Goal: Task Accomplishment & Management: Manage account settings

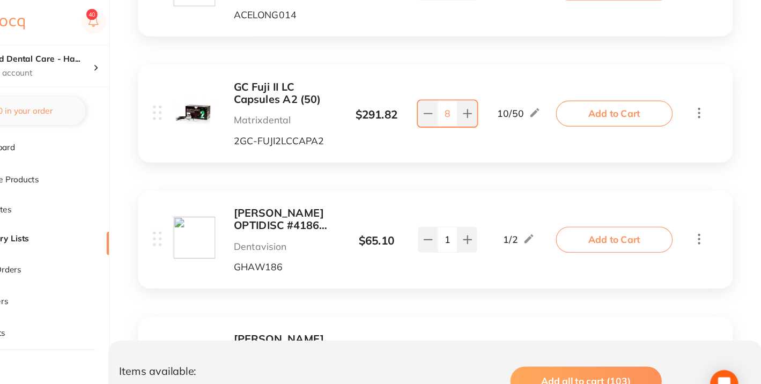
scroll to position [1481, 0]
click at [473, 103] on input "8" at bounding box center [475, 104] width 18 height 24
type input "58"
click at [487, 128] on div "GC Fuji II LC Capsules A2 (50) Matrixdental 2GC-FUJI2LCCAPA2 $ 291.82 10 / 50 5…" at bounding box center [392, 103] width 370 height 59
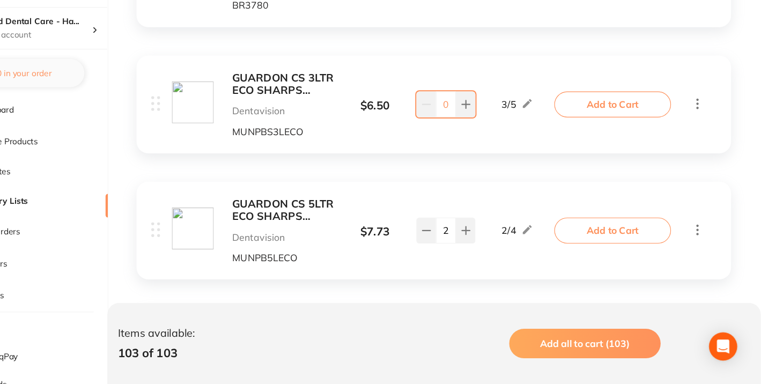
scroll to position [659, 0]
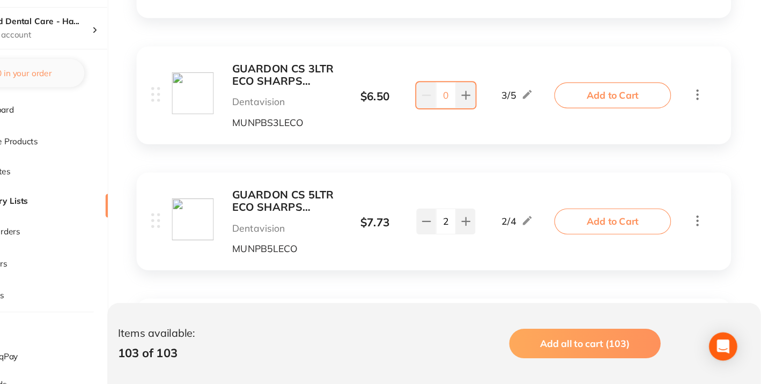
click at [321, 105] on b "GUARDON CS 3LTR ECO SHARPS CONTAINER" at bounding box center [327, 103] width 93 height 22
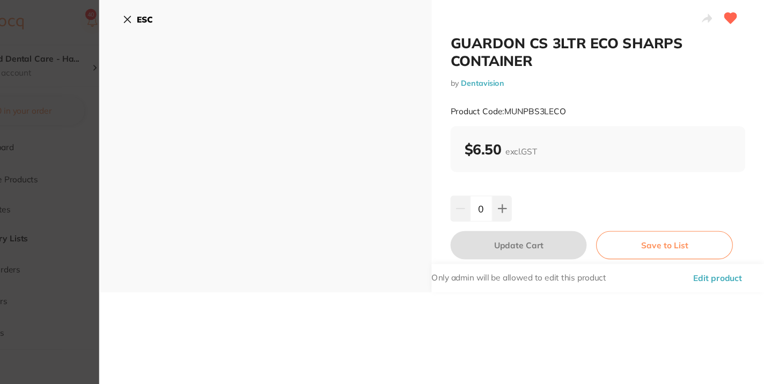
click at [186, 16] on icon at bounding box center [185, 18] width 6 height 6
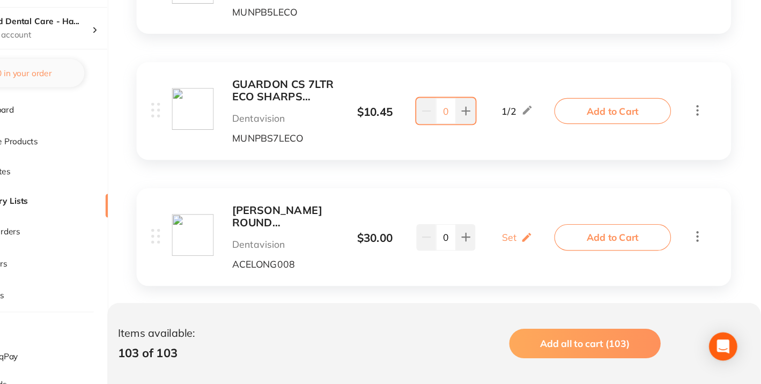
scroll to position [876, 0]
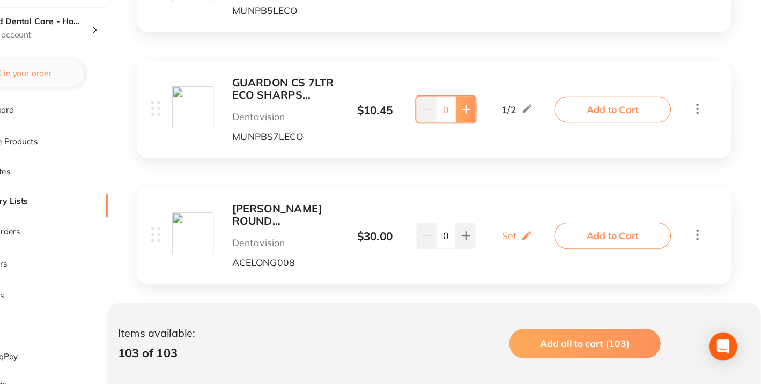
click at [492, 135] on icon at bounding box center [492, 134] width 7 height 7
type input "2"
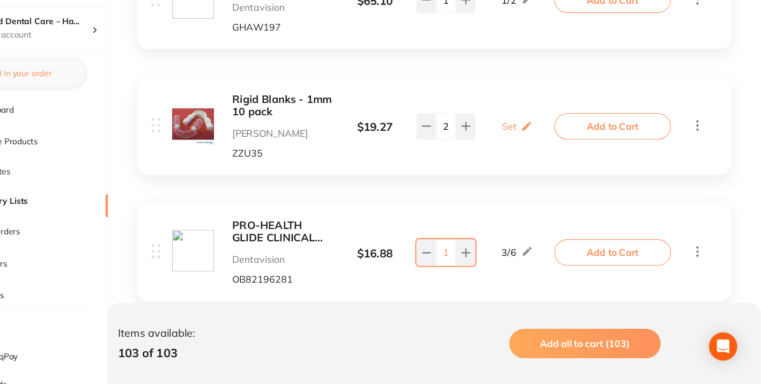
scroll to position [2470, 0]
click at [472, 150] on input "2" at bounding box center [475, 149] width 18 height 24
click at [476, 148] on input "2" at bounding box center [475, 149] width 18 height 24
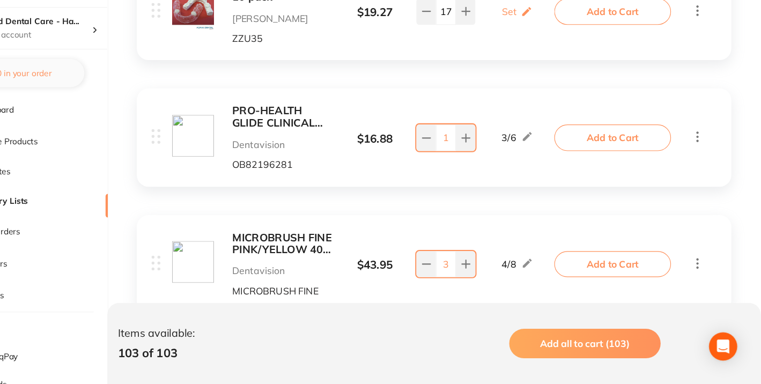
scroll to position [2576, 0]
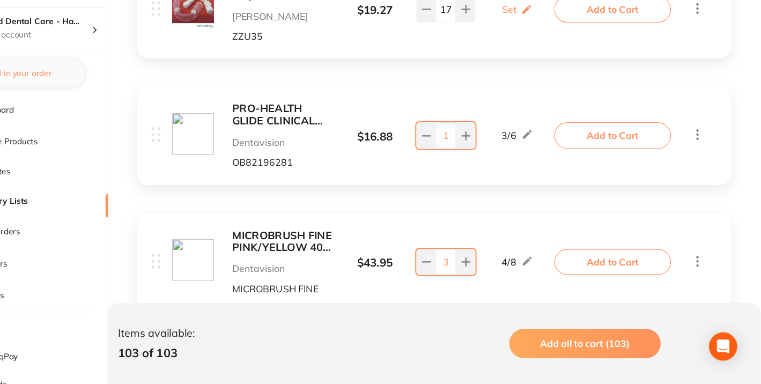
type input "17"
click at [297, 138] on b "PRO-HEALTH GLIDE CLINICAL FLOSS 40M (1) x 6" at bounding box center [327, 139] width 93 height 22
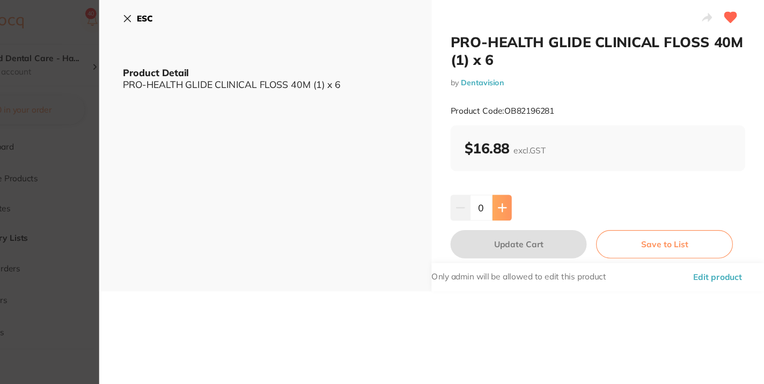
click at [526, 186] on icon at bounding box center [525, 190] width 9 height 9
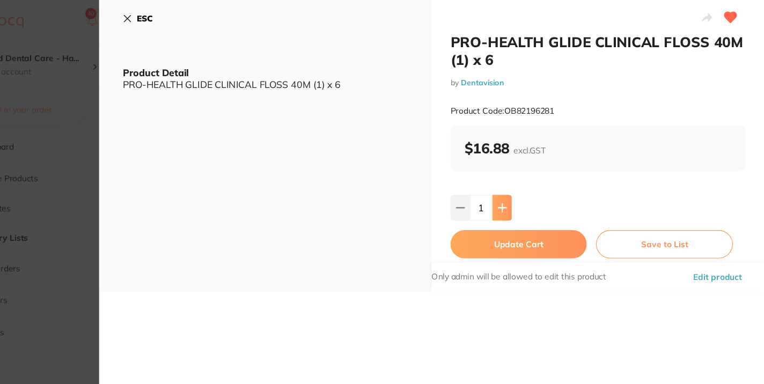
click at [526, 186] on icon at bounding box center [525, 190] width 9 height 9
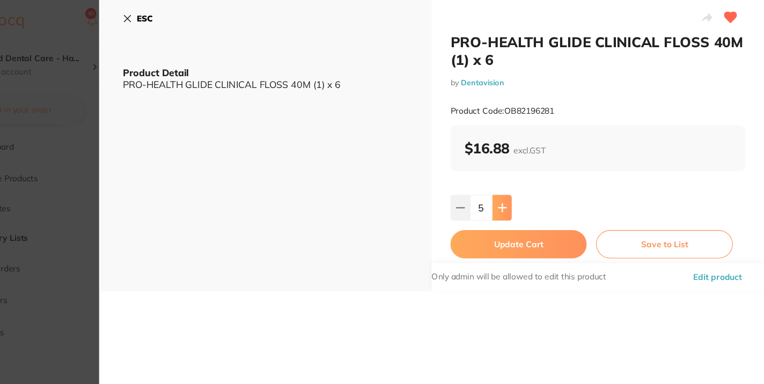
type input "6"
click at [184, 15] on icon at bounding box center [184, 17] width 9 height 9
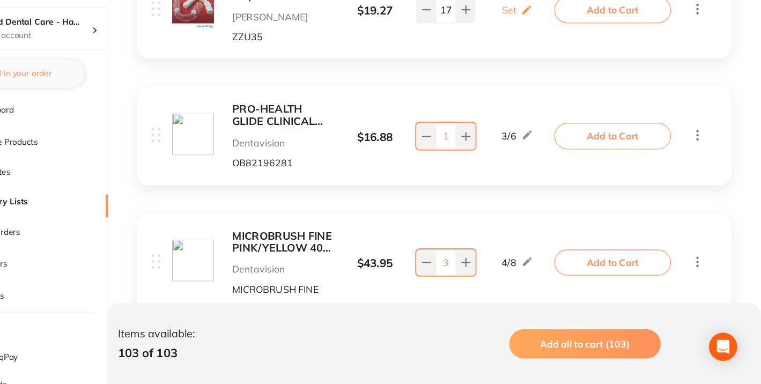
scroll to position [2576, 0]
click at [491, 155] on icon at bounding box center [493, 157] width 9 height 9
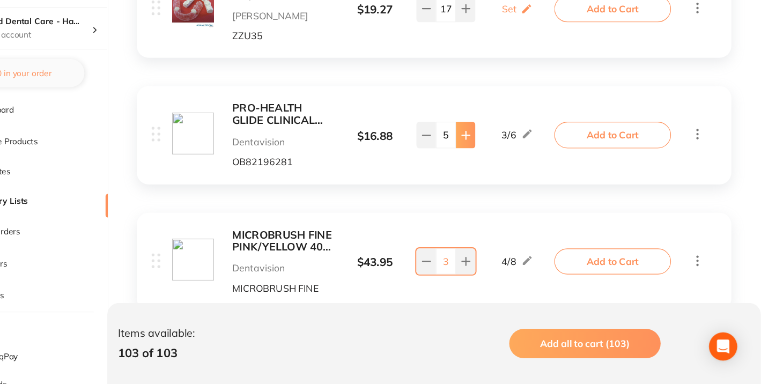
click at [491, 155] on icon at bounding box center [493, 157] width 9 height 9
type input "6"
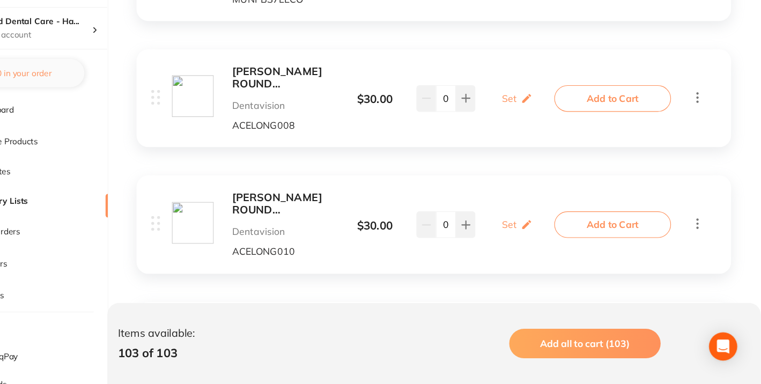
scroll to position [1002, 0]
click at [320, 104] on b "[PERSON_NAME] ROUND [PERSON_NAME] #1 008 (25)" at bounding box center [327, 105] width 93 height 22
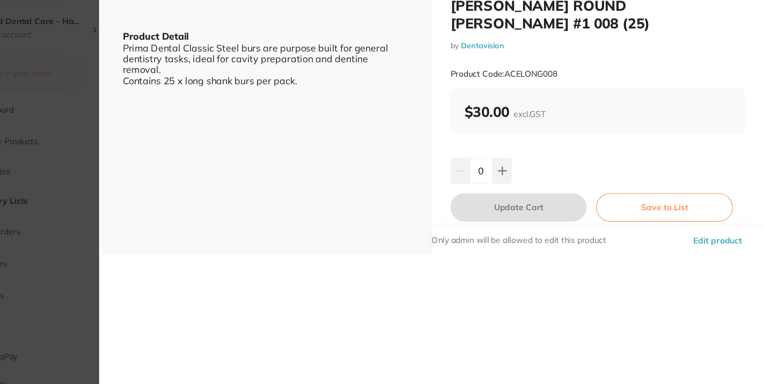
click at [153, 119] on section "[PERSON_NAME] ROUND [PERSON_NAME] #1 008 (25) by Dentavision Product Code: ACEL…" at bounding box center [382, 192] width 764 height 384
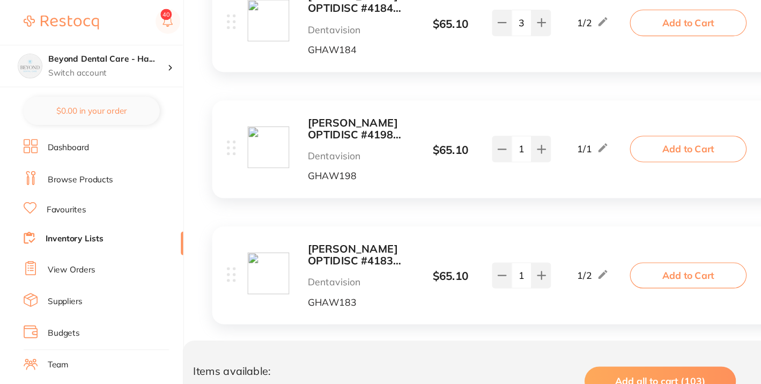
scroll to position [1807, 0]
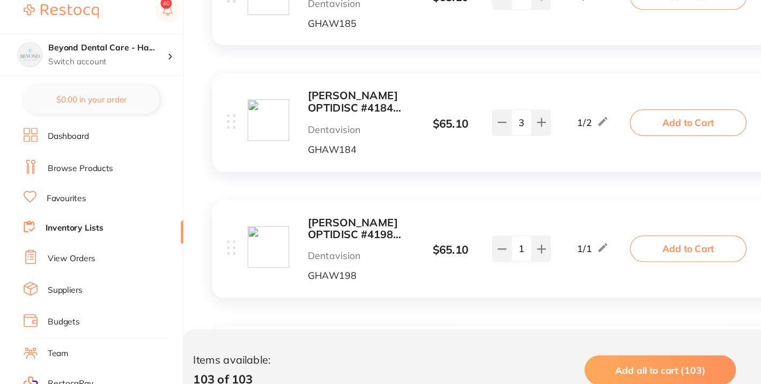
click at [315, 100] on b "[PERSON_NAME] OPTIDISC #4184 COARSE MEDIUM RED 12.6MM (100)" at bounding box center [327, 103] width 93 height 22
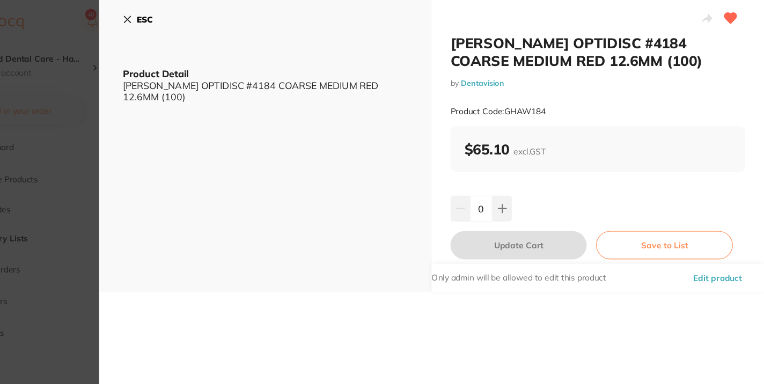
click at [185, 19] on icon at bounding box center [185, 18] width 6 height 6
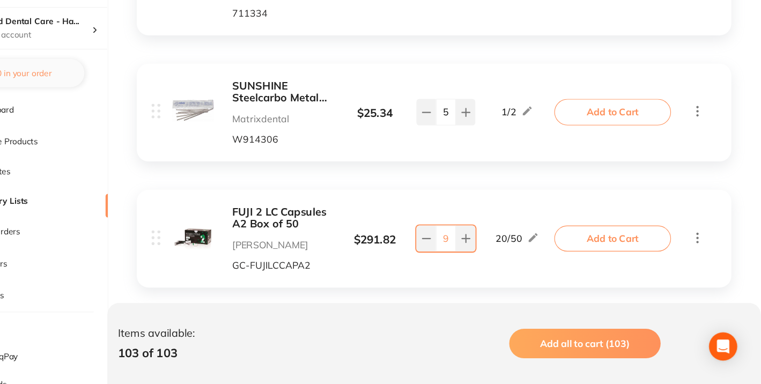
scroll to position [4551, 0]
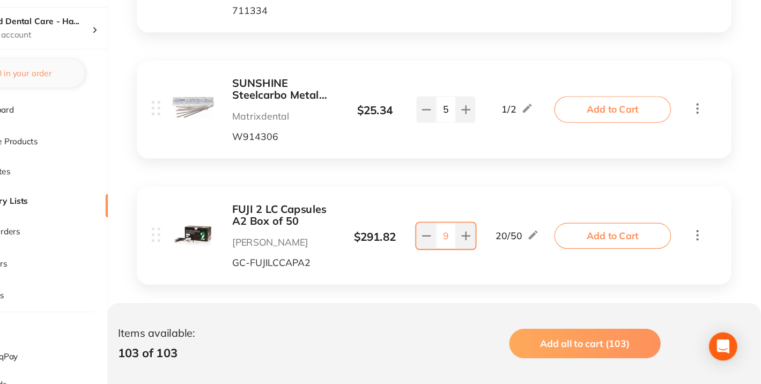
click at [469, 237] on input "9" at bounding box center [475, 249] width 18 height 24
click at [480, 237] on input "59" at bounding box center [475, 249] width 18 height 24
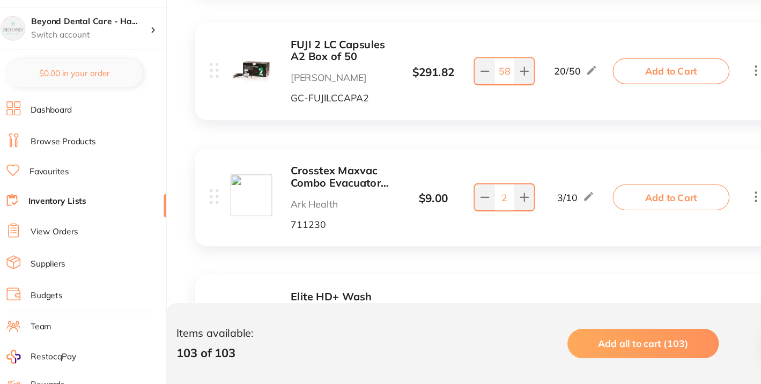
scroll to position [4703, 0]
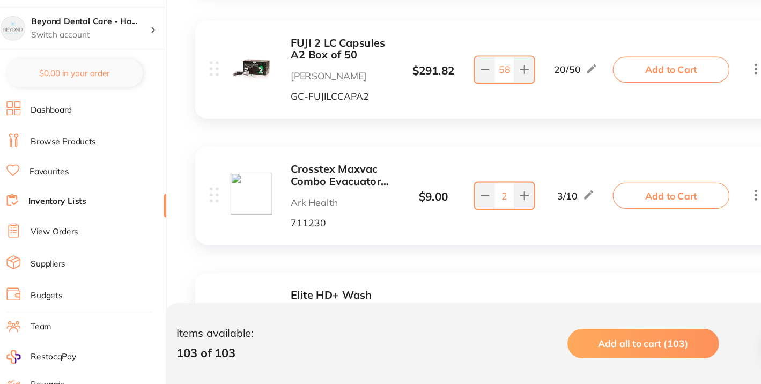
type input "58"
click at [325, 183] on b "Crosstex Maxvac Combo Evacuators White" at bounding box center [327, 194] width 93 height 22
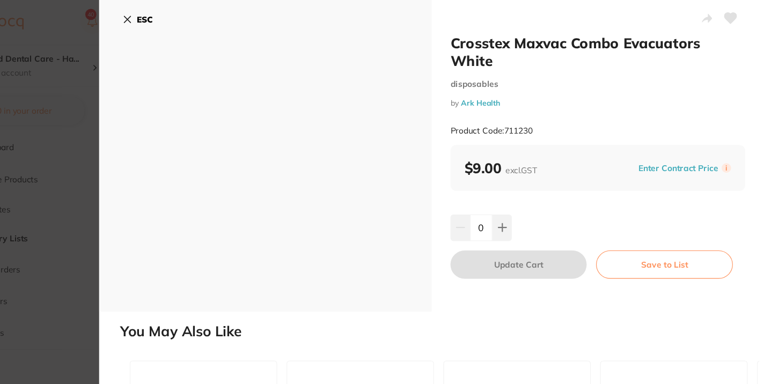
click at [193, 22] on b "ESC" at bounding box center [200, 18] width 14 height 10
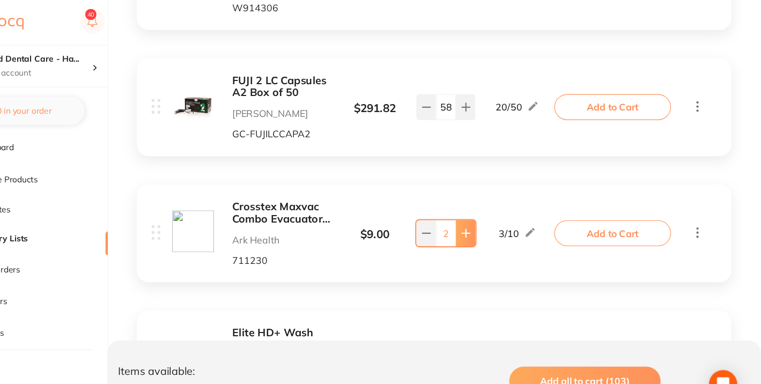
click at [490, 201] on button at bounding box center [493, 213] width 18 height 24
type input "6"
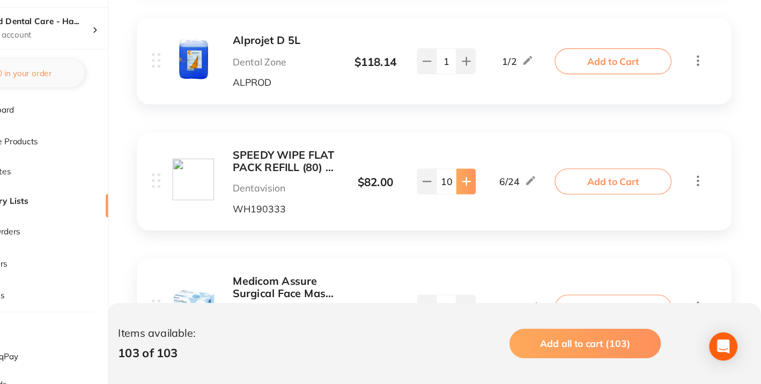
click at [492, 196] on icon at bounding box center [492, 199] width 7 height 7
type input "13"
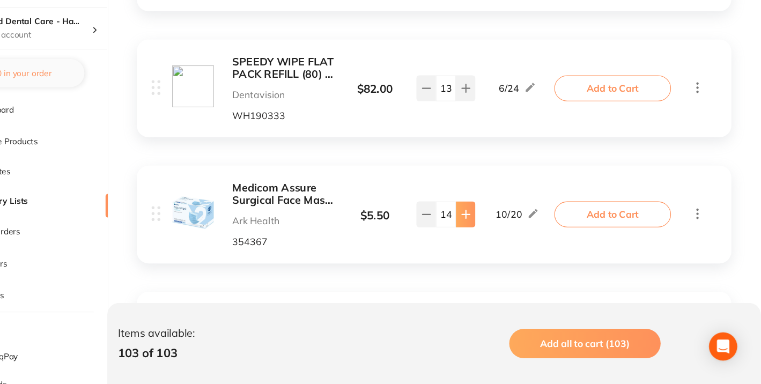
click at [489, 226] on icon at bounding box center [492, 229] width 7 height 7
type input "17"
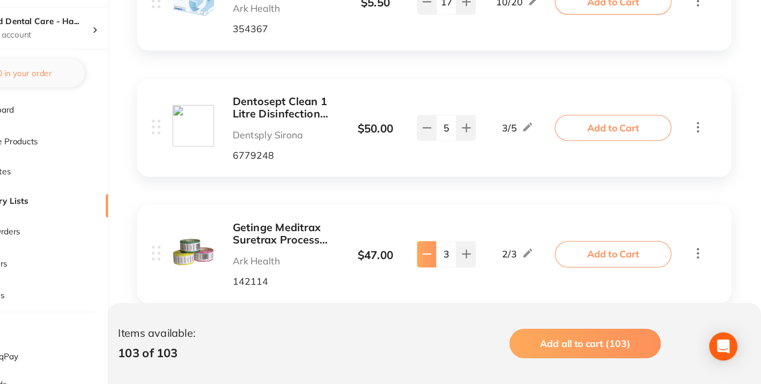
click at [450, 254] on button at bounding box center [457, 266] width 18 height 24
type input "2"
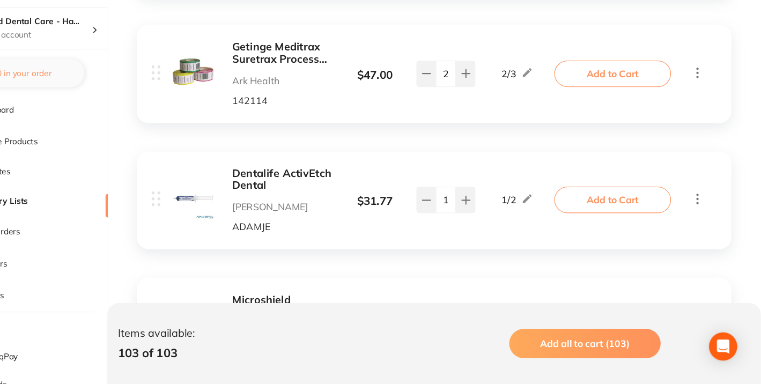
scroll to position [5722, 0]
click at [459, 216] on icon at bounding box center [456, 216] width 7 height 0
type input "0"
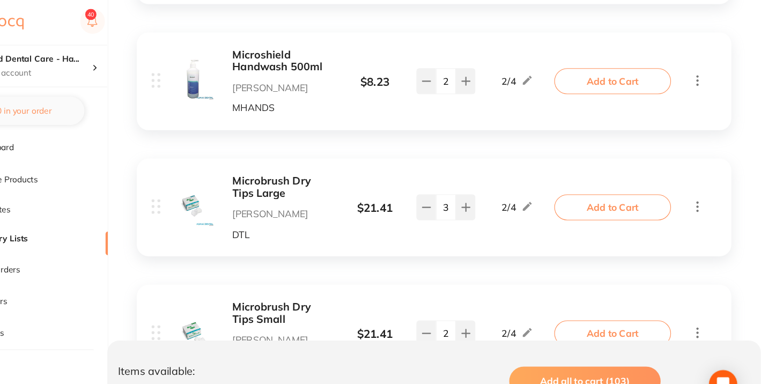
scroll to position [5970, 0]
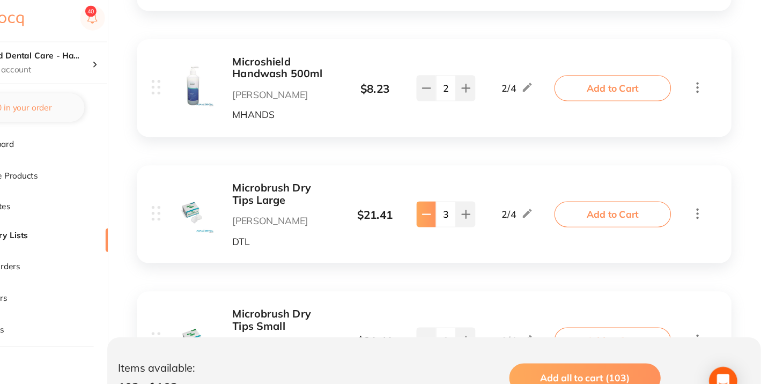
click at [453, 194] on icon at bounding box center [457, 198] width 9 height 9
type input "2"
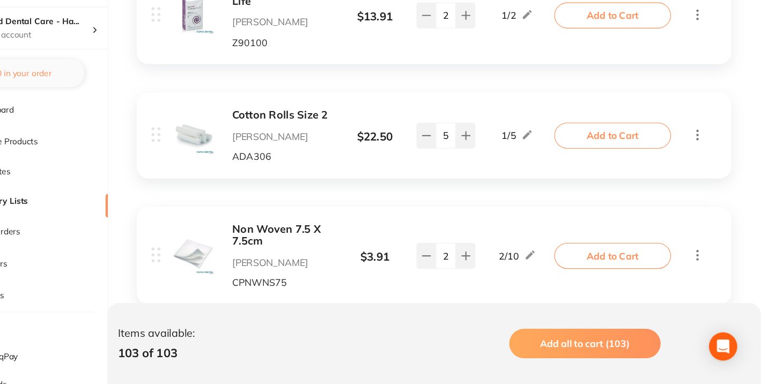
scroll to position [7040, 0]
click at [454, 376] on icon at bounding box center [457, 380] width 9 height 9
type input "5"
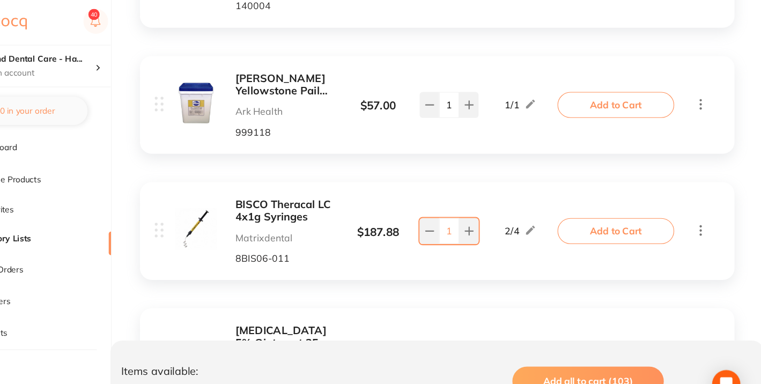
scroll to position [8544, 0]
click at [494, 199] on button at bounding box center [493, 211] width 18 height 24
type input "2"
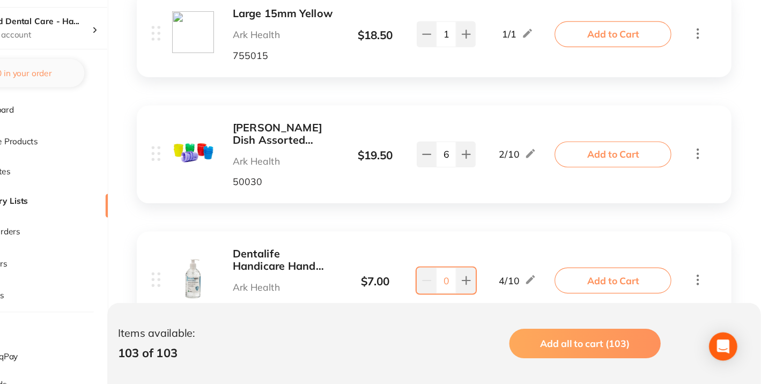
scroll to position [9713, 0]
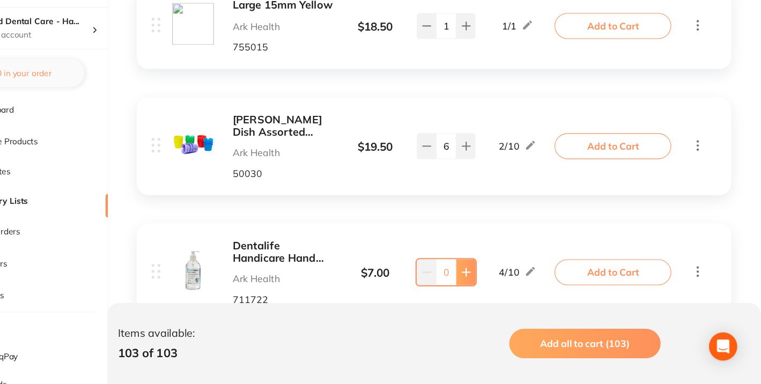
click at [497, 270] on button at bounding box center [493, 282] width 18 height 24
type input "1"
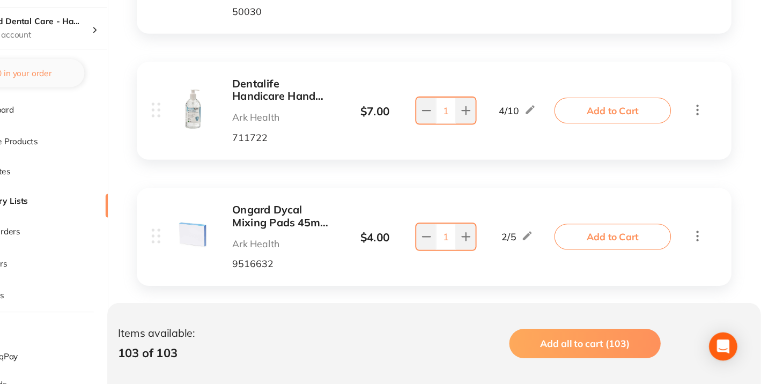
scroll to position [9860, 0]
click at [497, 238] on button at bounding box center [493, 250] width 18 height 24
type input "2"
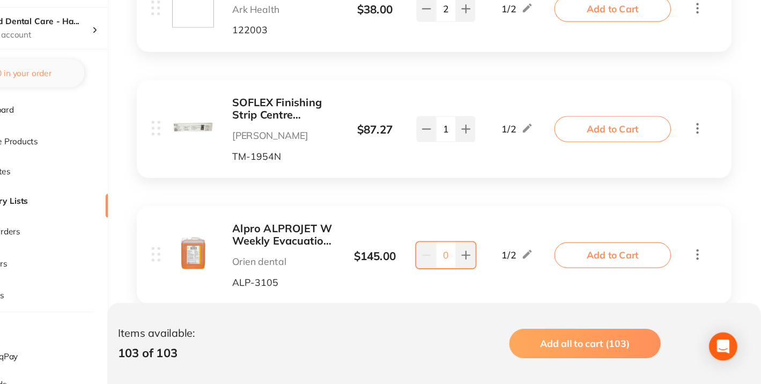
scroll to position [10178, 0]
click at [493, 262] on icon at bounding box center [493, 266] width 9 height 9
type input "1"
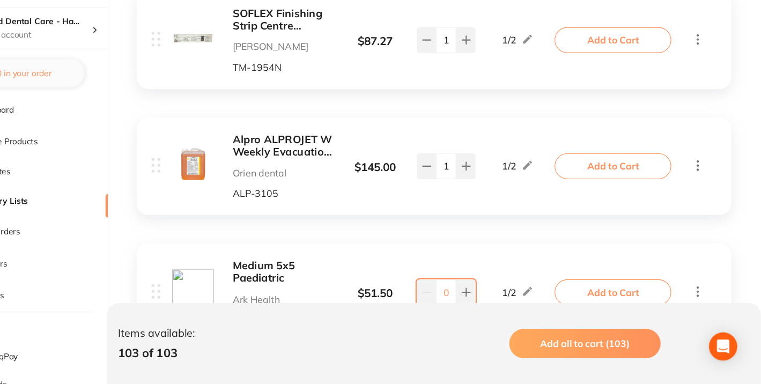
scroll to position [10259, 0]
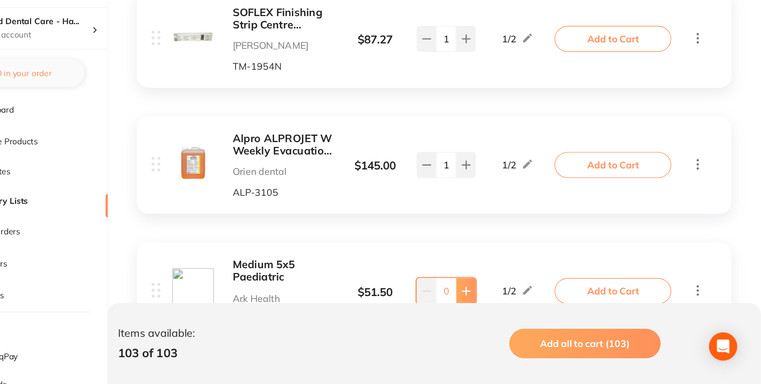
click at [495, 288] on button at bounding box center [493, 300] width 18 height 24
type input "1"
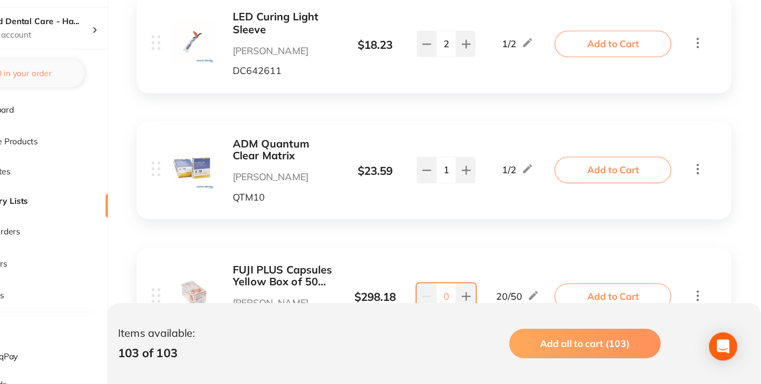
scroll to position [10721, 0]
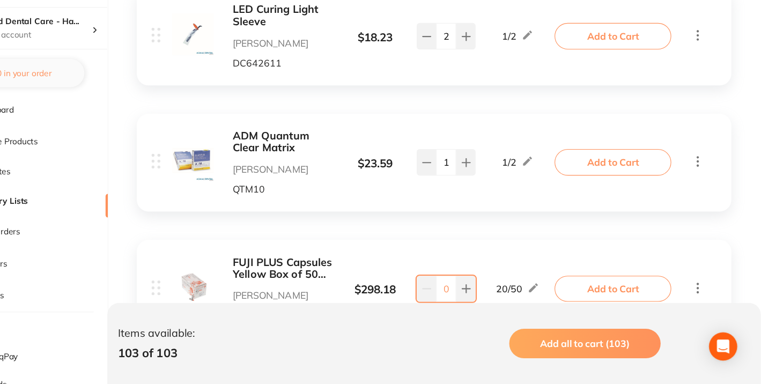
click at [476, 285] on input "0" at bounding box center [475, 297] width 18 height 24
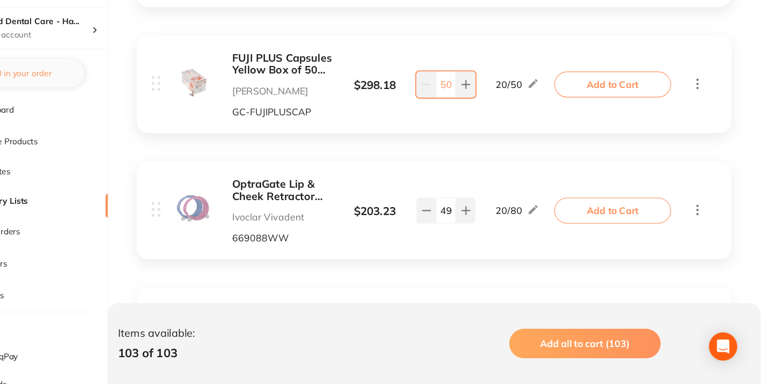
scroll to position [10936, 0]
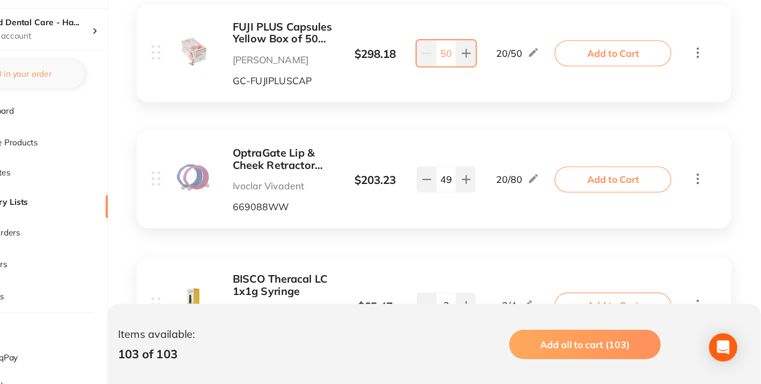
type input "50"
click at [480, 185] on input "49" at bounding box center [475, 197] width 18 height 24
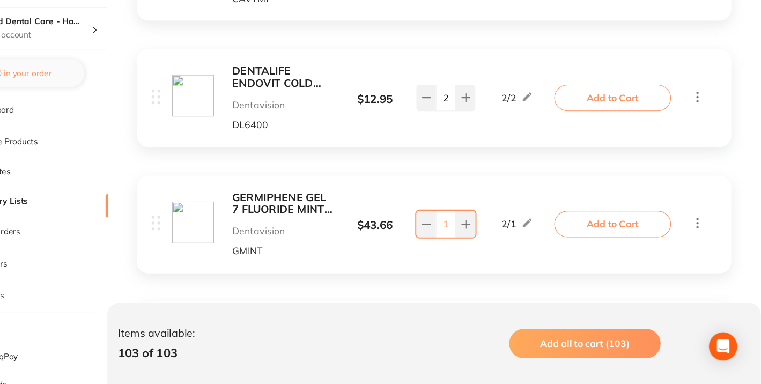
scroll to position [11357, 0]
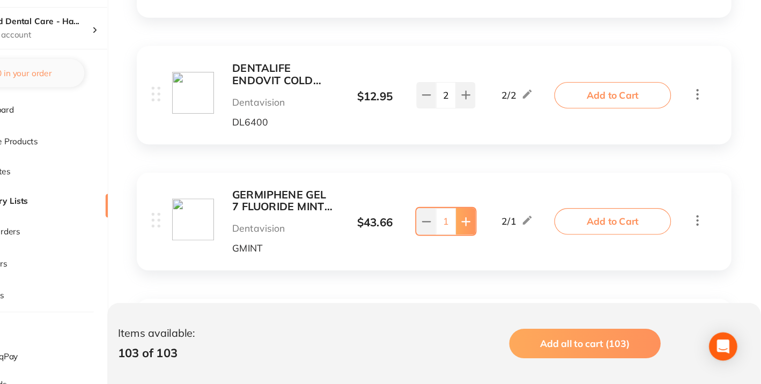
type input "38"
click at [497, 224] on button at bounding box center [493, 236] width 18 height 24
type input "2"
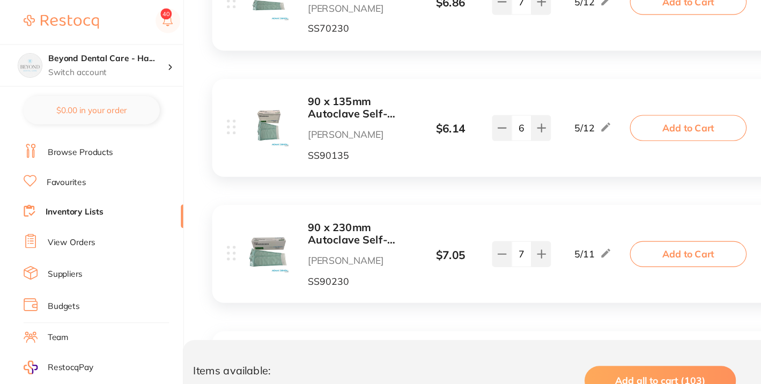
scroll to position [32, 0]
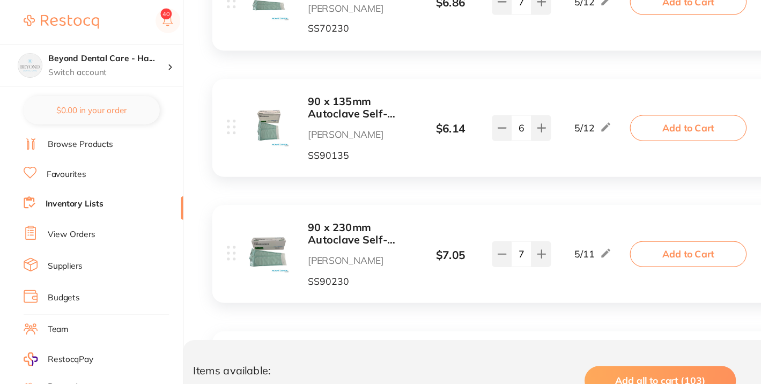
click at [59, 185] on link "Inventory Lists" at bounding box center [67, 186] width 53 height 11
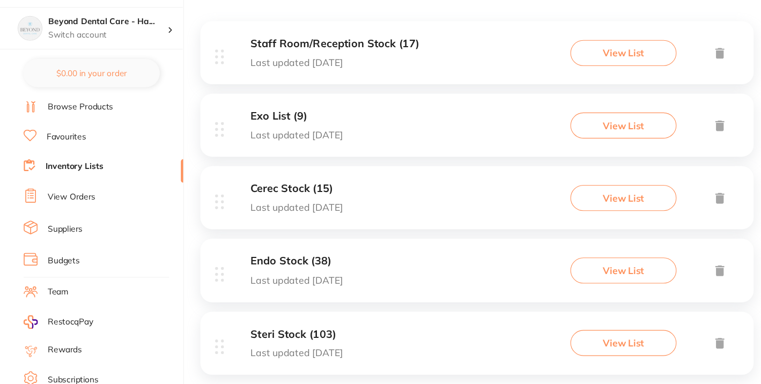
scroll to position [190, 0]
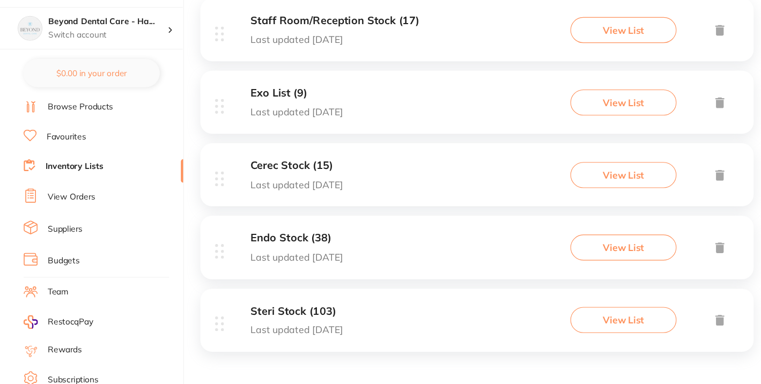
click at [278, 194] on div "Cerec Stock (15) Last updated [DATE]" at bounding box center [270, 193] width 84 height 27
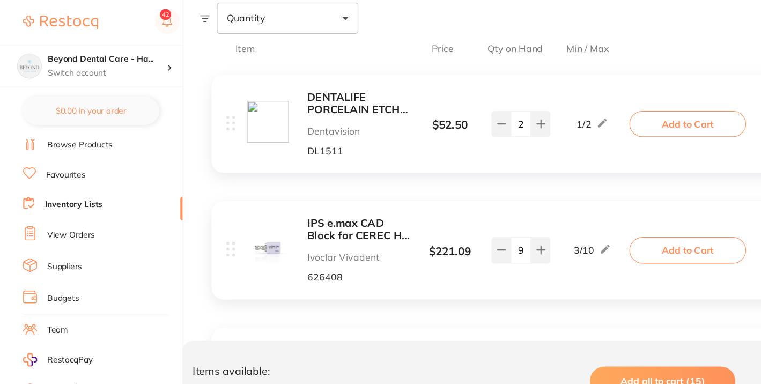
scroll to position [183, 0]
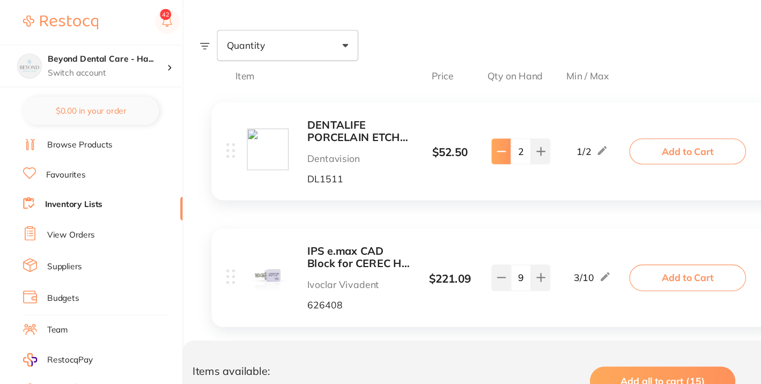
click at [458, 141] on icon at bounding box center [457, 138] width 9 height 9
type input "1"
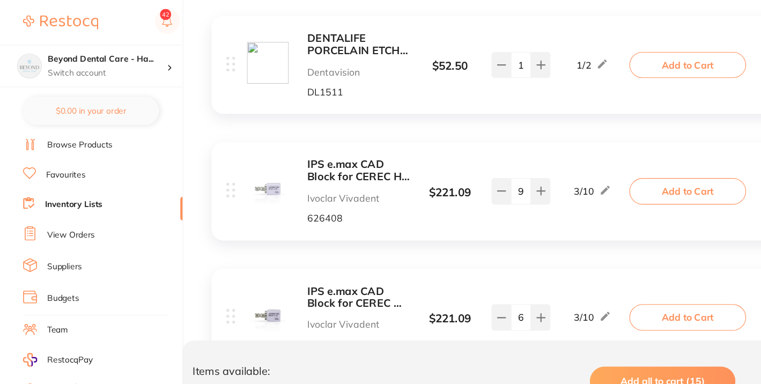
scroll to position [261, 0]
click at [347, 156] on b "IPS e.max CAD Block for CEREC HT C14 A2 / 5" at bounding box center [327, 156] width 93 height 22
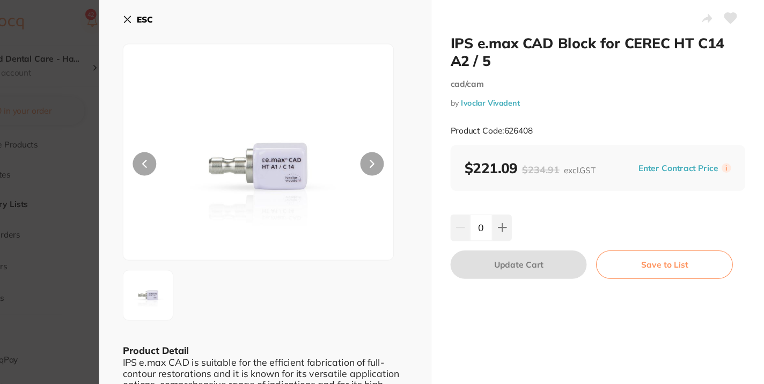
click at [185, 20] on icon at bounding box center [184, 17] width 9 height 9
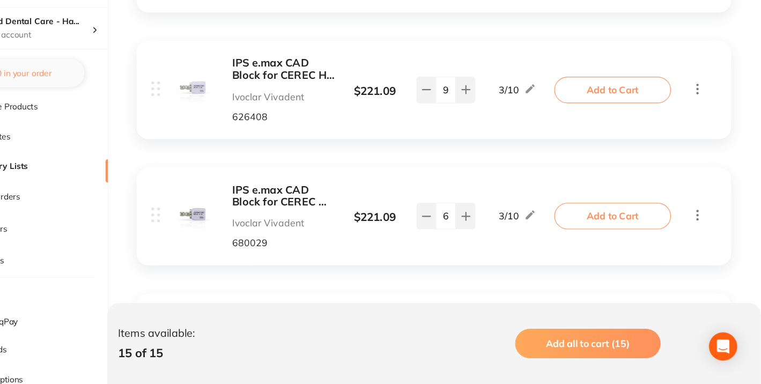
scroll to position [324, 0]
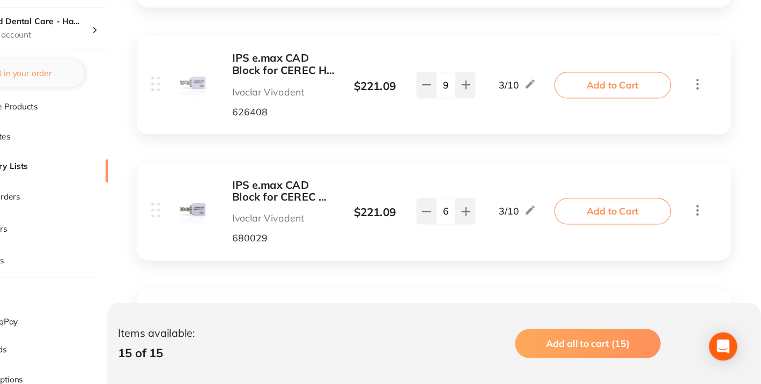
click at [330, 208] on b "IPS e.max CAD Block for CEREC MT C14 A2 / 5" at bounding box center [327, 208] width 93 height 22
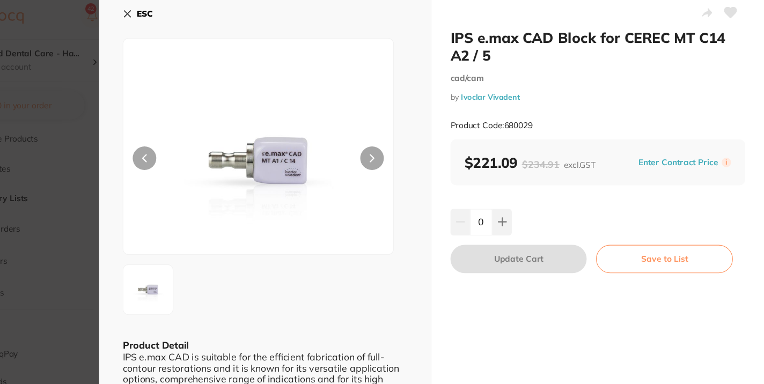
click at [188, 14] on button "ESC" at bounding box center [193, 18] width 27 height 18
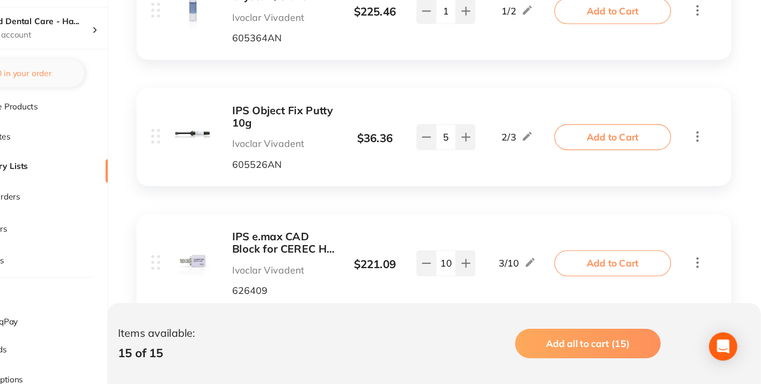
scroll to position [628, 0]
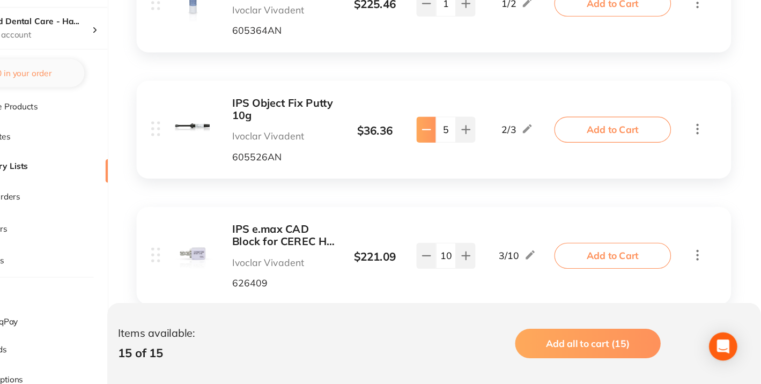
click at [464, 159] on button at bounding box center [457, 153] width 18 height 24
click at [482, 152] on input "2" at bounding box center [475, 153] width 18 height 24
click at [489, 151] on icon at bounding box center [493, 152] width 9 height 9
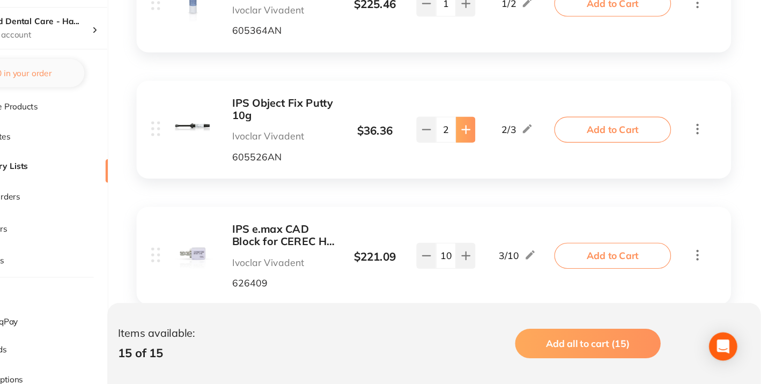
type input "3"
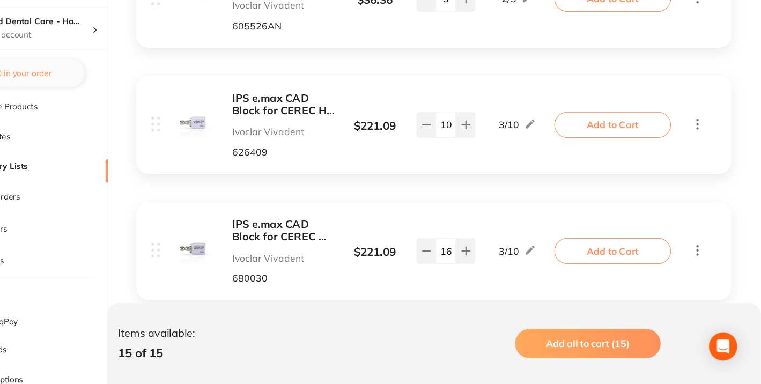
scroll to position [748, 0]
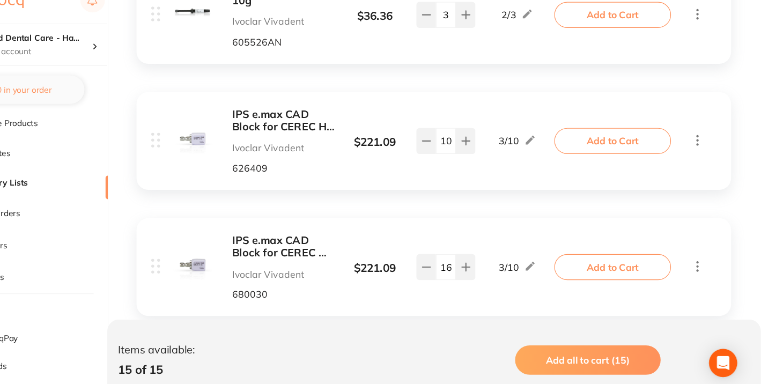
click at [330, 133] on b "IPS e.max CAD Block for CEREC HT C14 A3 / 5" at bounding box center [327, 129] width 93 height 22
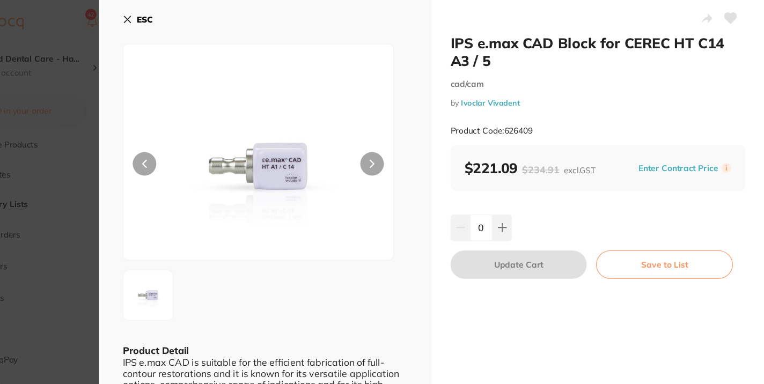
click at [181, 18] on icon at bounding box center [184, 17] width 9 height 9
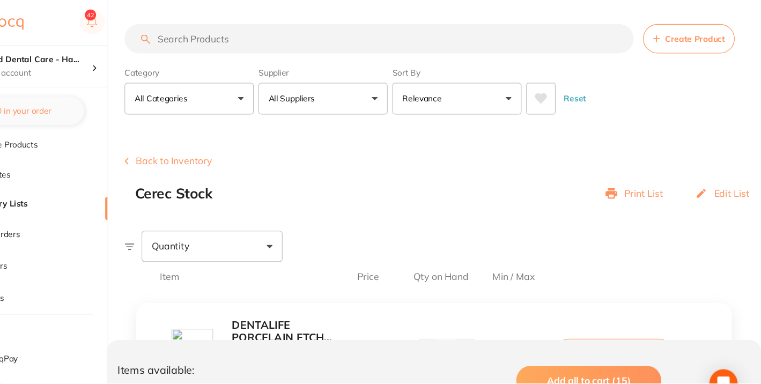
scroll to position [748, 0]
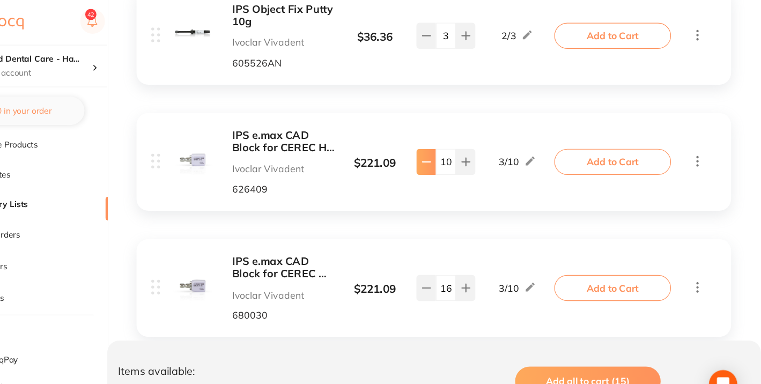
click at [460, 148] on icon at bounding box center [456, 148] width 7 height 0
type input "9"
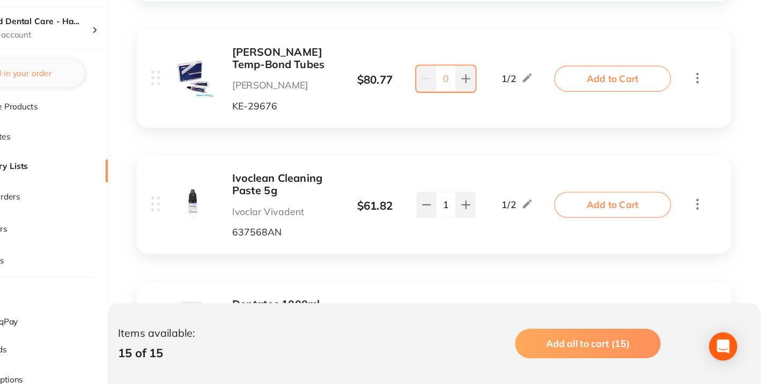
scroll to position [1498, 0]
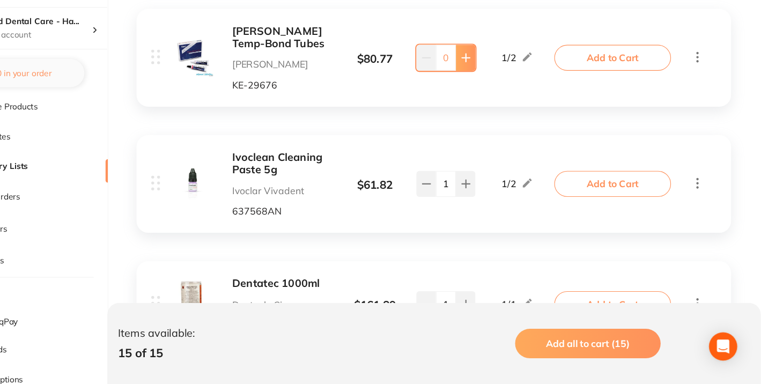
click at [494, 86] on icon at bounding box center [493, 87] width 9 height 9
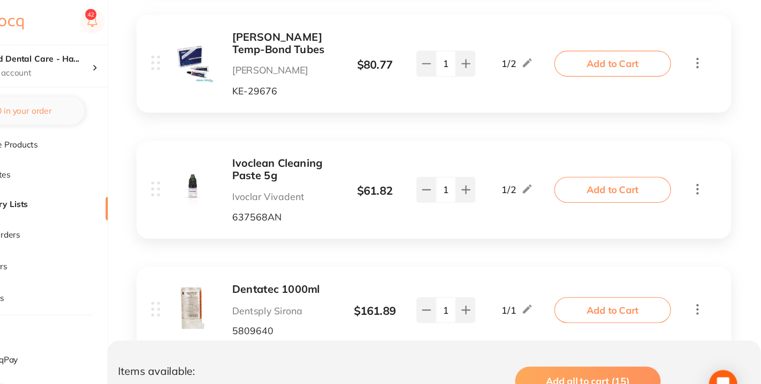
scroll to position [1490, 0]
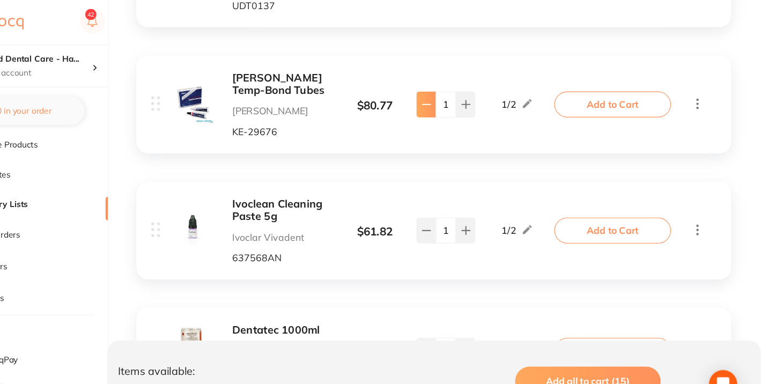
click at [458, 92] on icon at bounding box center [457, 95] width 9 height 9
type input "0"
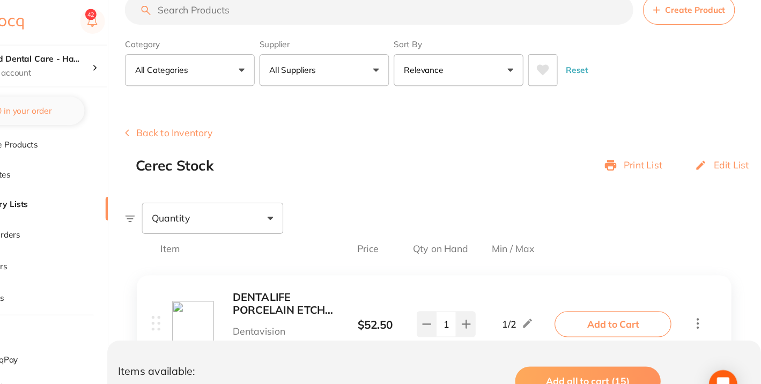
scroll to position [0, 0]
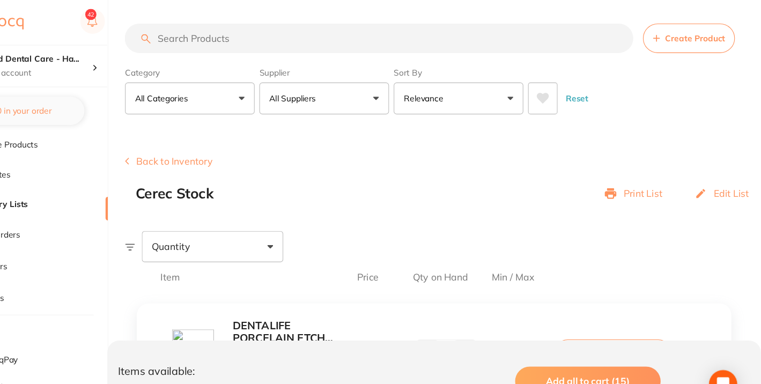
click at [387, 37] on input "search" at bounding box center [413, 34] width 463 height 27
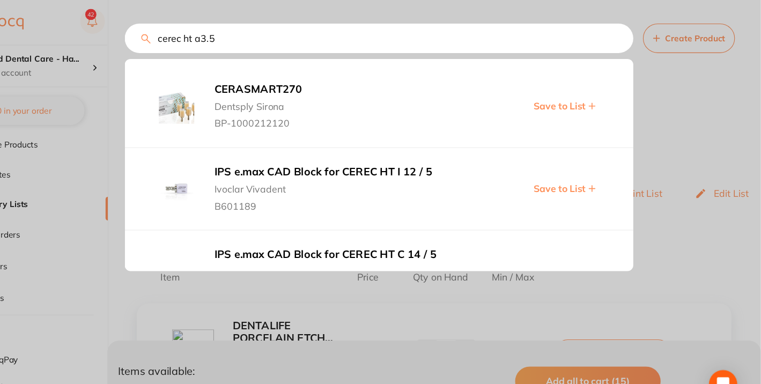
click at [241, 35] on input "cerec ht a3.5" at bounding box center [413, 34] width 463 height 27
click at [242, 37] on input "cerec ht a3.5" at bounding box center [413, 34] width 463 height 27
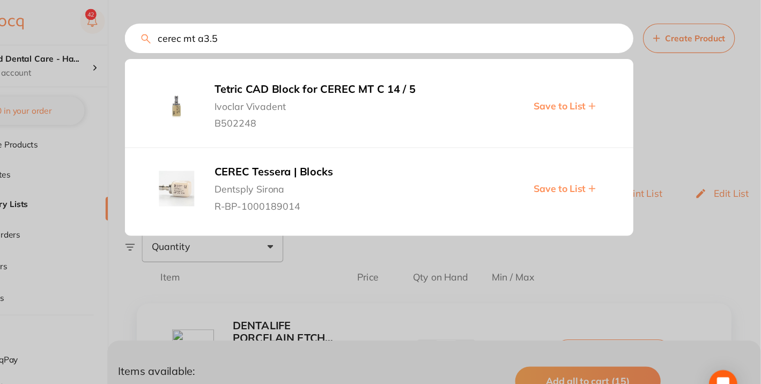
click at [213, 33] on input "cerec mt a3.5" at bounding box center [413, 34] width 463 height 27
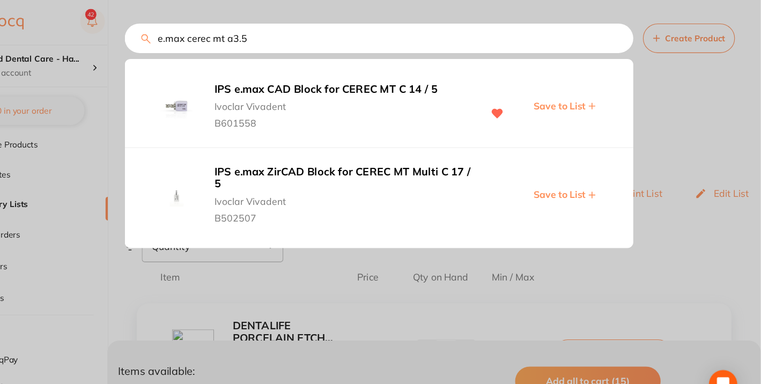
type input "e.max cerec mt a3.5"
drag, startPoint x: 260, startPoint y: 75, endPoint x: 481, endPoint y: 85, distance: 221.8
click at [481, 85] on div "IPS e.max CAD Block for CEREC MT C 14 / 5 Ivoclar Vivadent B601558 Save to List" at bounding box center [413, 96] width 463 height 75
copy b "IPS e.max CAD Block for CEREC MT C 14 / 5"
click at [364, 89] on span "Ivoclar Vivadent" at bounding box center [381, 94] width 234 height 15
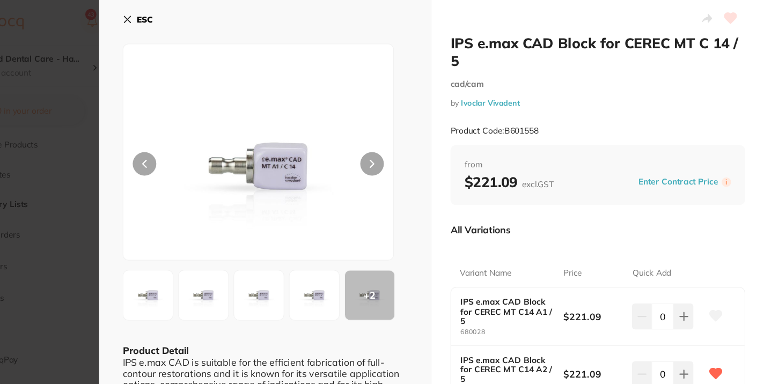
click at [182, 16] on icon at bounding box center [185, 18] width 6 height 6
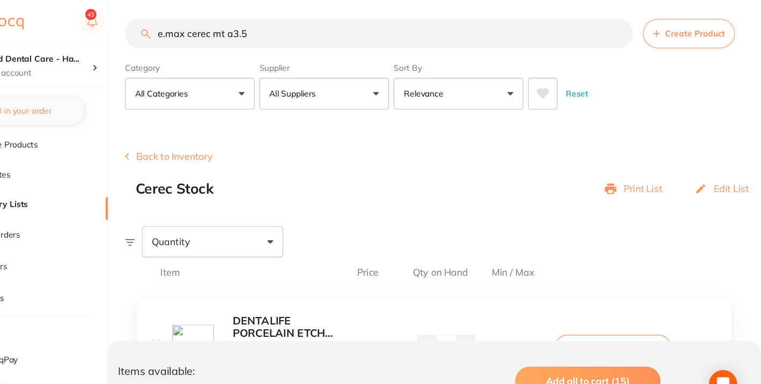
drag, startPoint x: 304, startPoint y: 33, endPoint x: 165, endPoint y: 30, distance: 139.5
click at [165, 30] on div "$0.00 Beyond Dental Care - Ha... Switch account Beyond Dental Care - [PERSON_NA…" at bounding box center [380, 188] width 761 height 384
paste input "IPS e.max CAD Block for CEREC MT C 14 / 5"
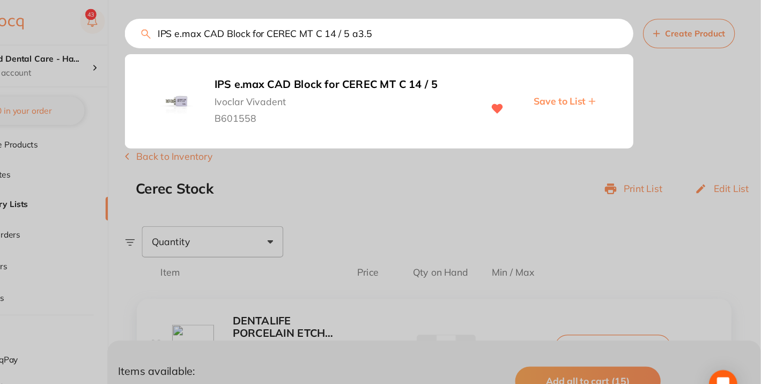
type input "IPS e.max CAD Block for CEREC MT C 14 / 5 a3.5"
click at [423, 76] on b "IPS e.max CAD Block for CEREC MT C 14 / 5" at bounding box center [381, 76] width 234 height 11
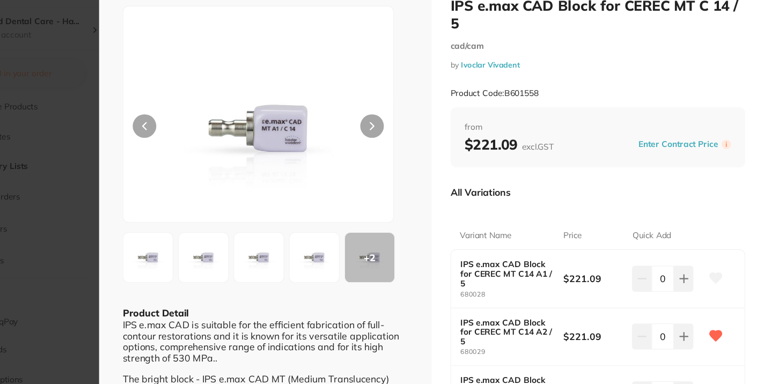
click at [505, 92] on link "Ivoclar Vivadent" at bounding box center [515, 93] width 54 height 9
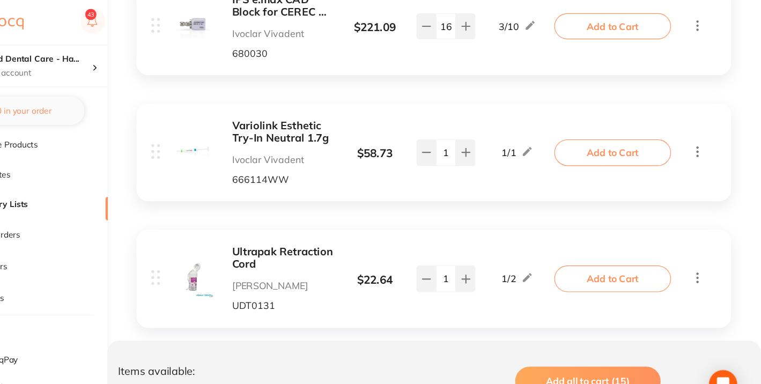
scroll to position [986, 0]
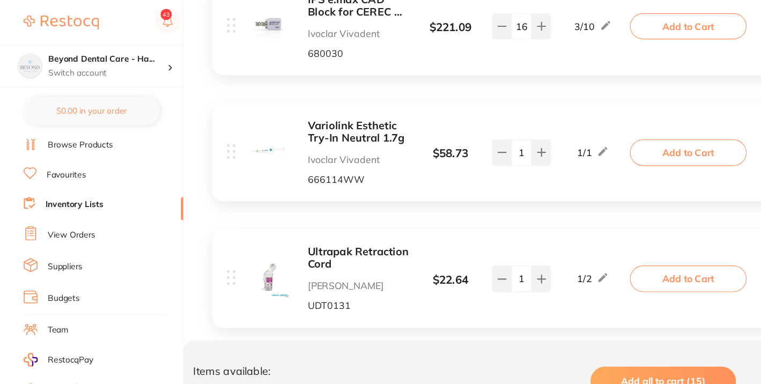
click at [64, 185] on link "Inventory Lists" at bounding box center [67, 186] width 53 height 11
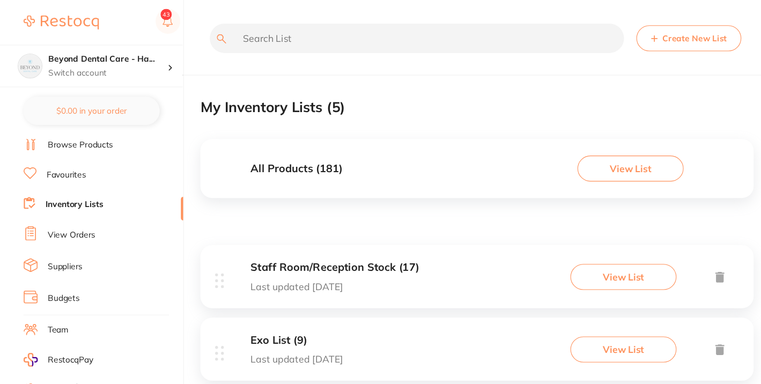
click at [71, 130] on link "Browse Products" at bounding box center [73, 132] width 60 height 11
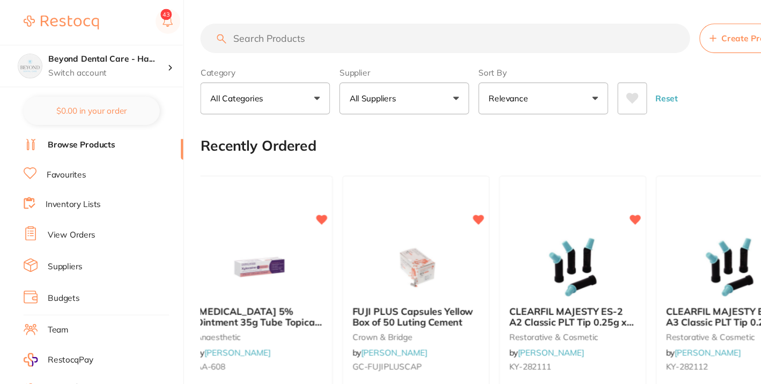
click at [277, 38] on input "search" at bounding box center [405, 34] width 446 height 27
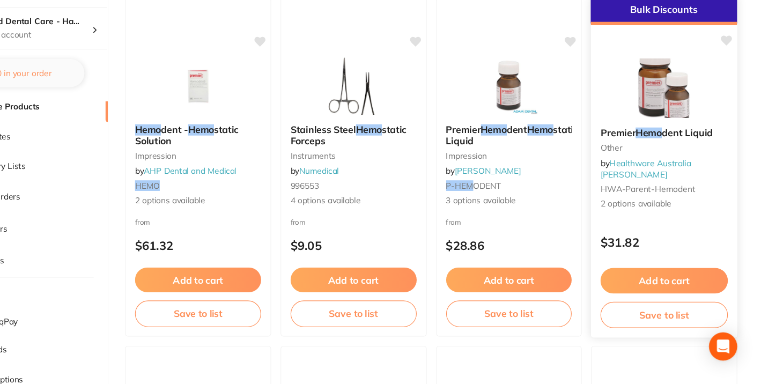
scroll to position [120, 0]
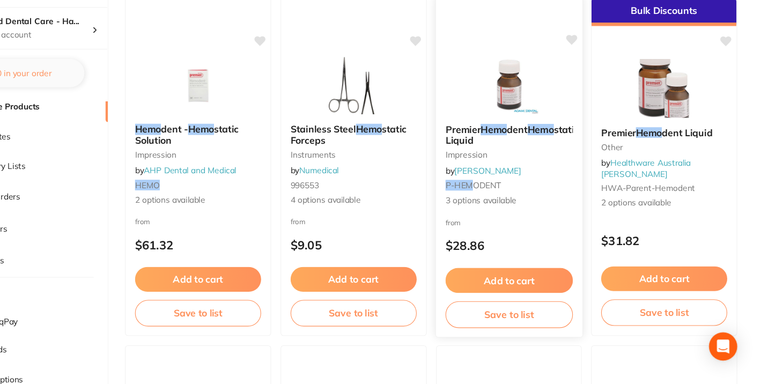
type input "hemo"
click at [520, 326] on button "Save to list" at bounding box center [532, 320] width 116 height 24
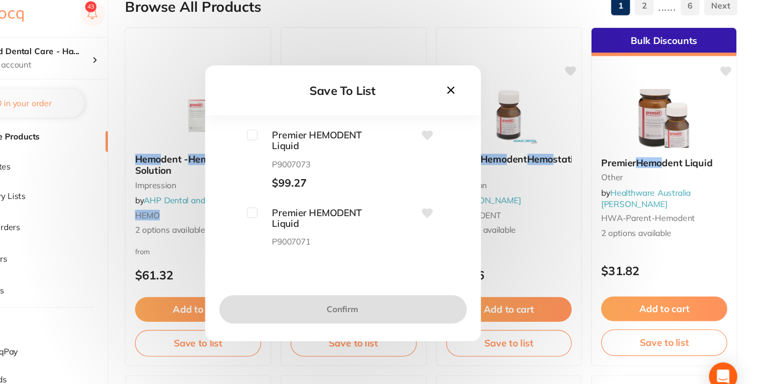
click at [300, 196] on input "checkbox" at bounding box center [298, 201] width 10 height 10
checkbox input "true"
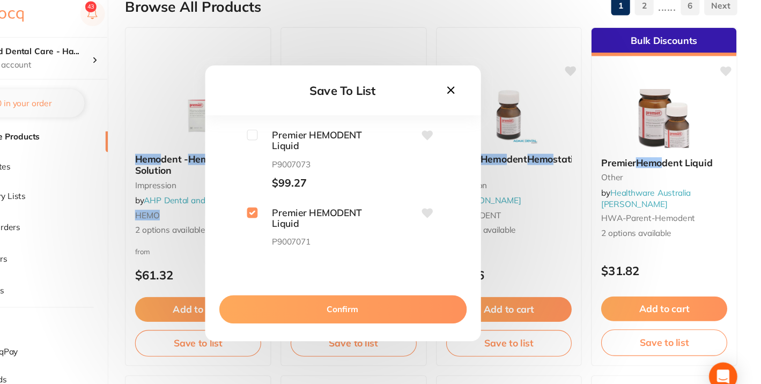
click at [475, 85] on icon at bounding box center [479, 89] width 12 height 12
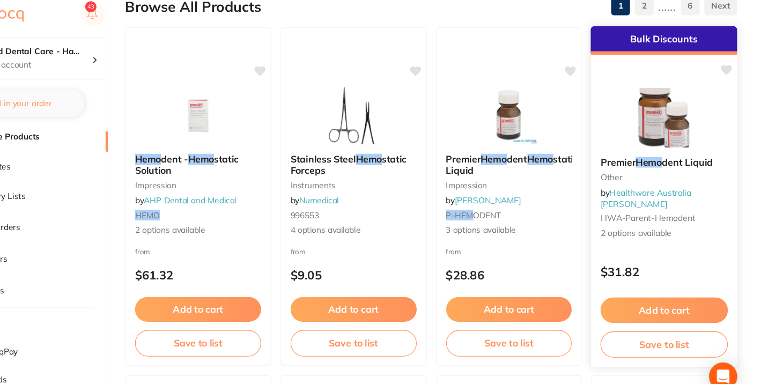
click at [665, 319] on button "Save to list" at bounding box center [673, 320] width 116 height 24
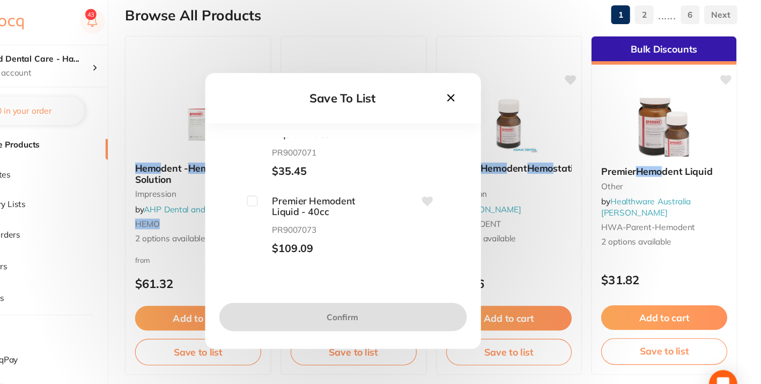
scroll to position [0, 0]
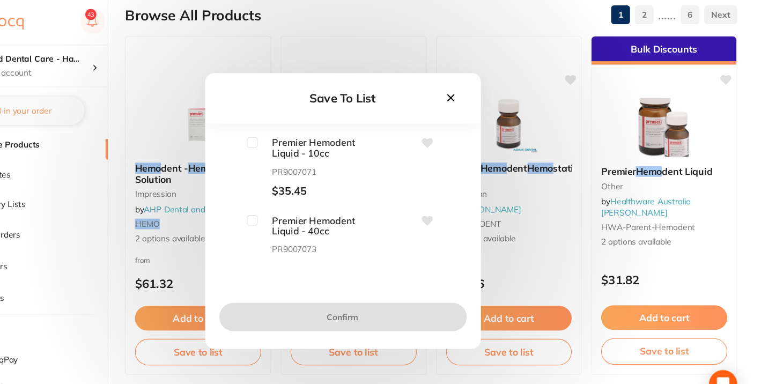
click at [474, 84] on icon at bounding box center [479, 89] width 12 height 12
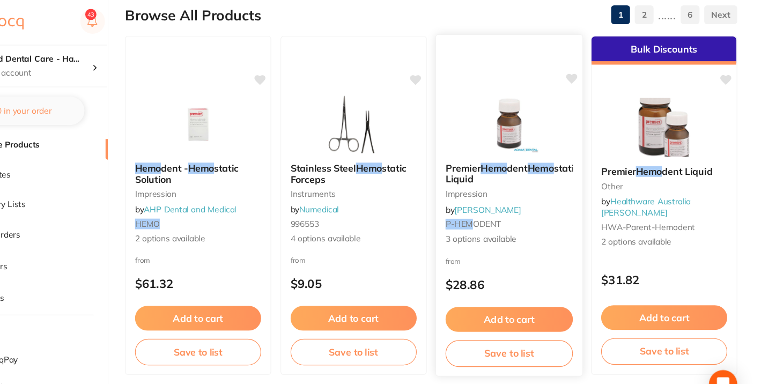
click at [528, 318] on button "Save to list" at bounding box center [532, 322] width 116 height 24
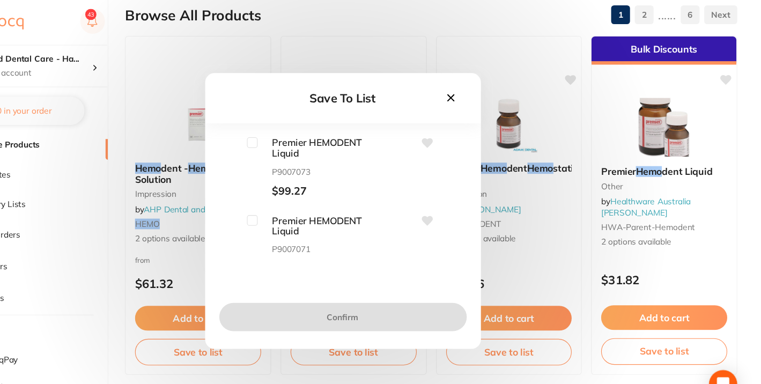
scroll to position [18, 0]
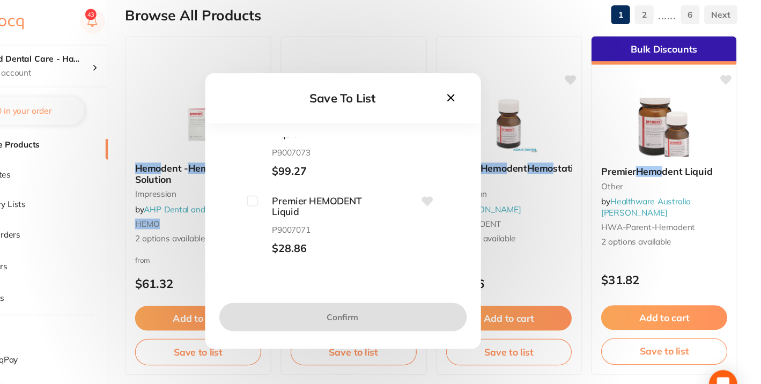
click at [299, 180] on input "checkbox" at bounding box center [298, 183] width 10 height 10
checkbox input "true"
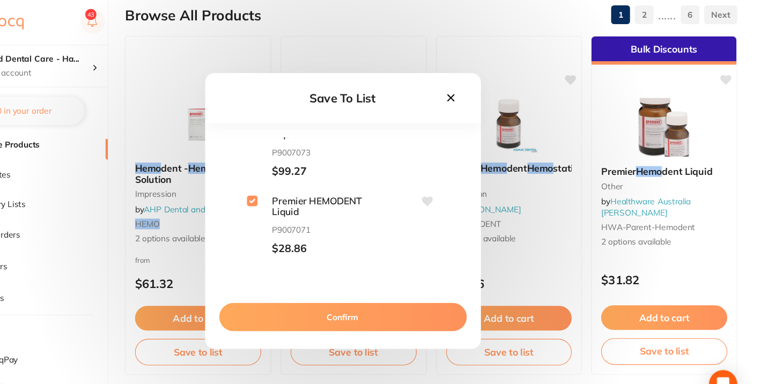
click at [352, 284] on button "Confirm" at bounding box center [380, 289] width 225 height 26
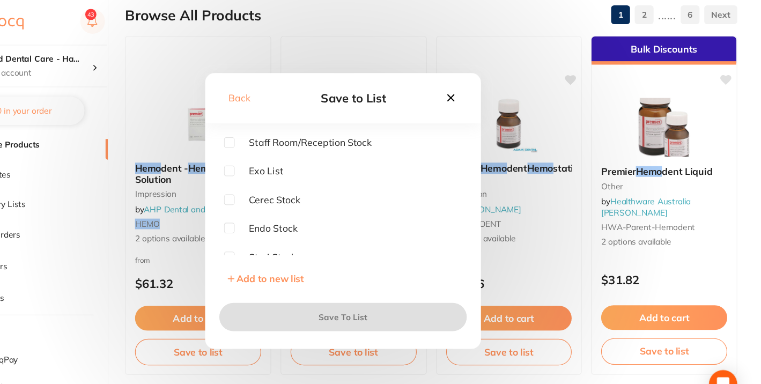
scroll to position [8, 0]
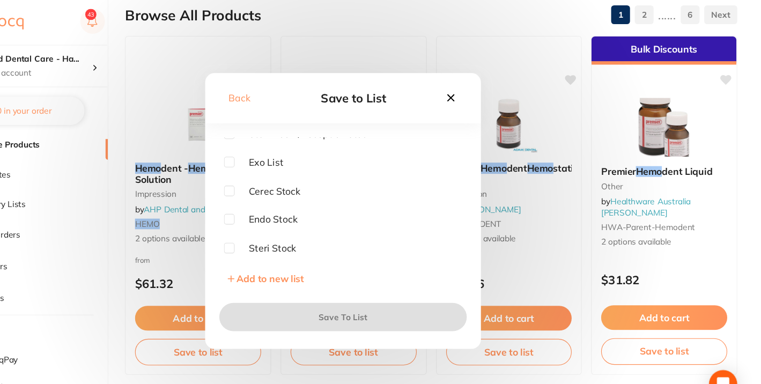
click at [273, 227] on input "checkbox" at bounding box center [278, 226] width 10 height 10
checkbox input "true"
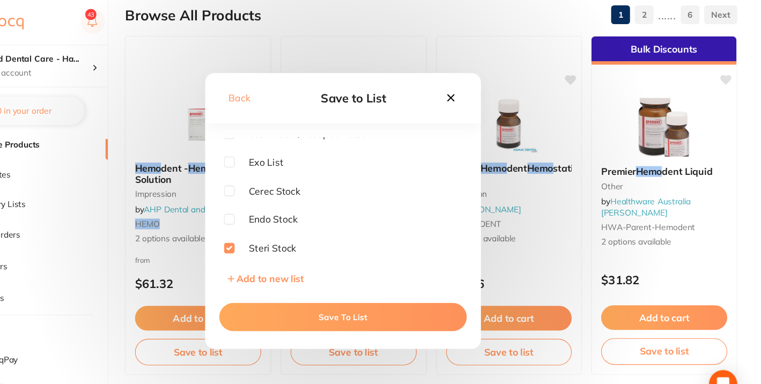
click at [329, 289] on button "Save To List" at bounding box center [380, 289] width 225 height 26
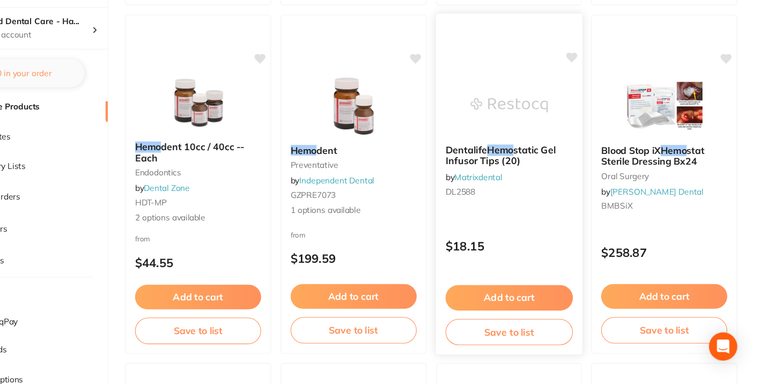
scroll to position [432, 0]
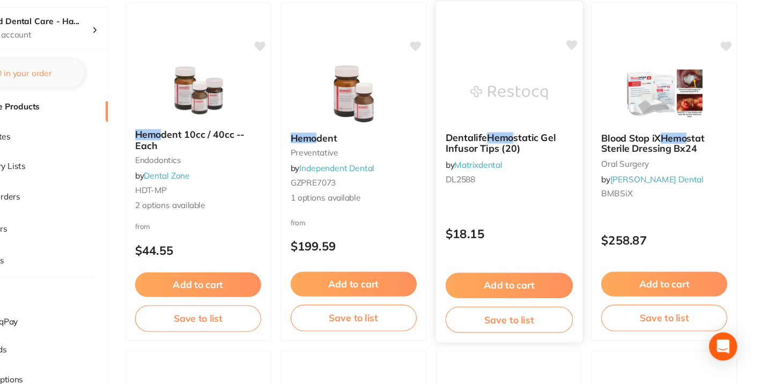
click at [518, 327] on button "Save to list" at bounding box center [532, 325] width 116 height 24
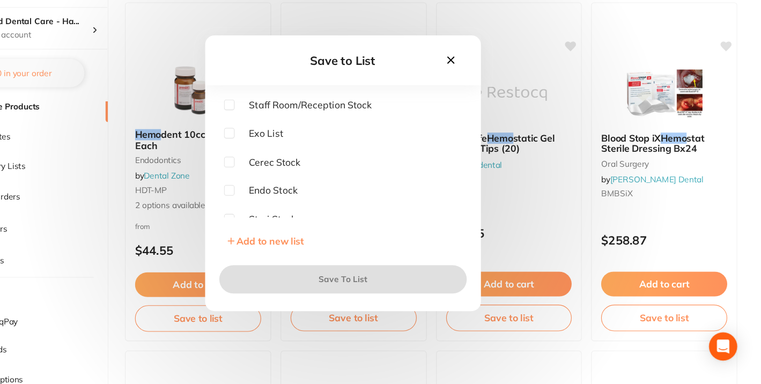
scroll to position [8, 0]
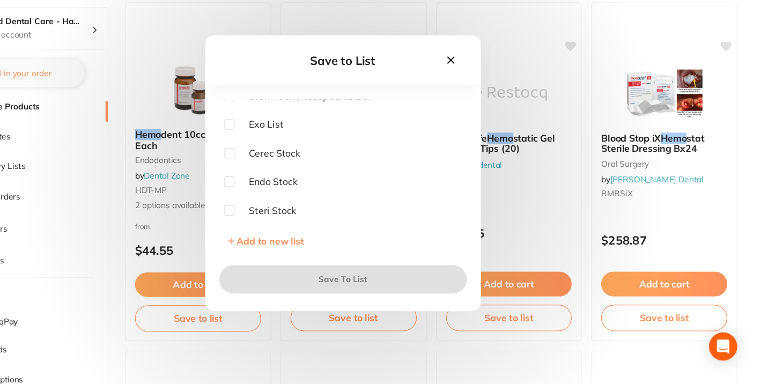
click at [278, 223] on input "checkbox" at bounding box center [278, 226] width 10 height 10
checkbox input "true"
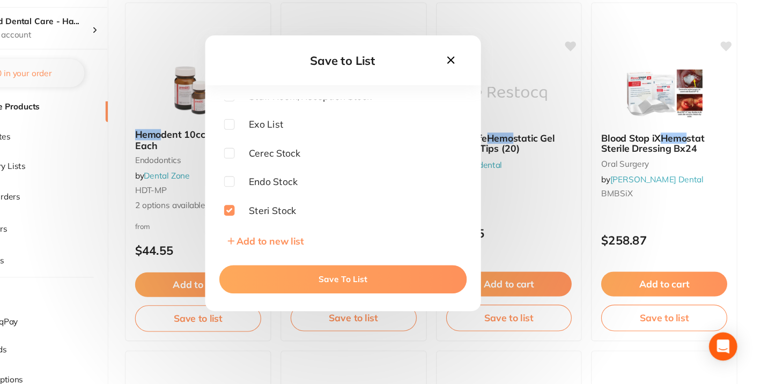
click at [329, 280] on button "Save To List" at bounding box center [380, 289] width 225 height 26
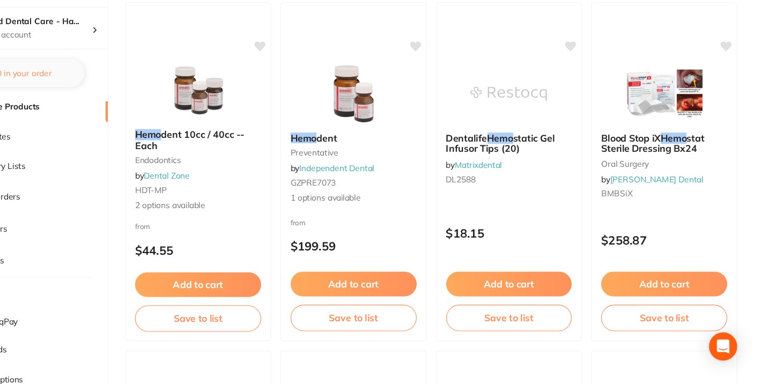
scroll to position [432, 0]
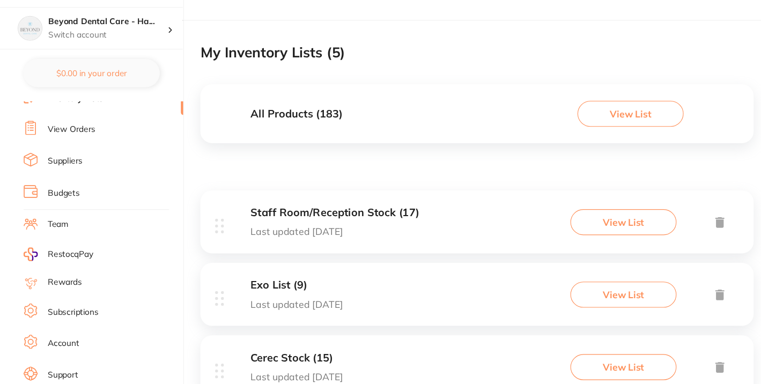
scroll to position [190, 0]
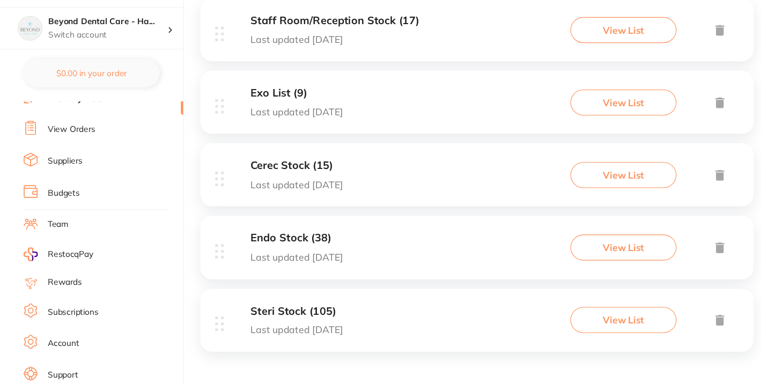
click at [253, 199] on p "Last updated [DATE]" at bounding box center [270, 202] width 84 height 10
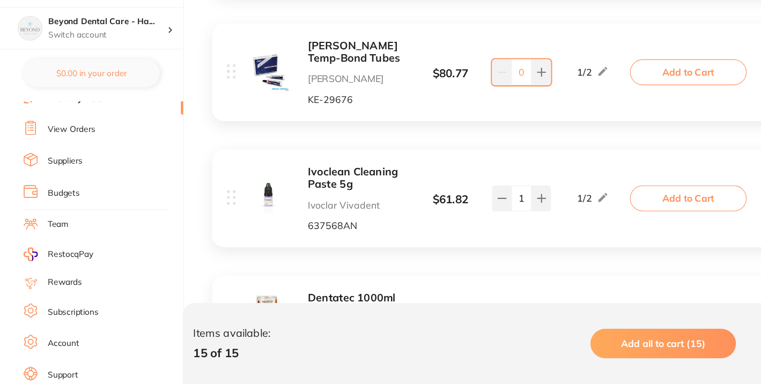
scroll to position [1485, 0]
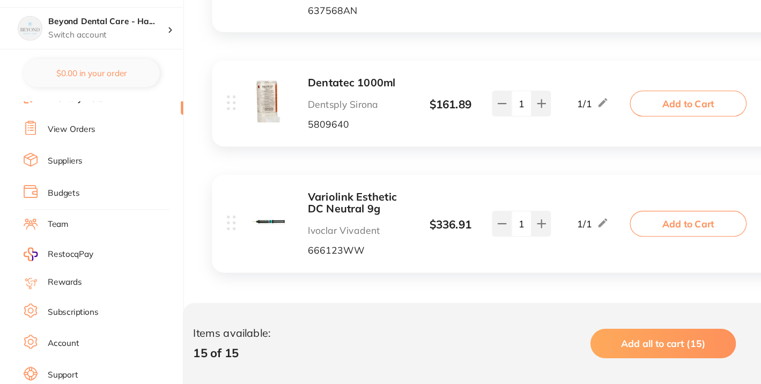
scroll to position [1684, 0]
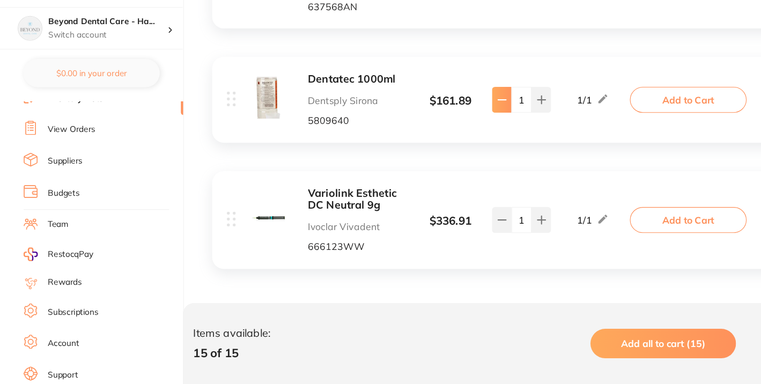
click at [452, 123] on button at bounding box center [457, 125] width 18 height 24
type input "0"
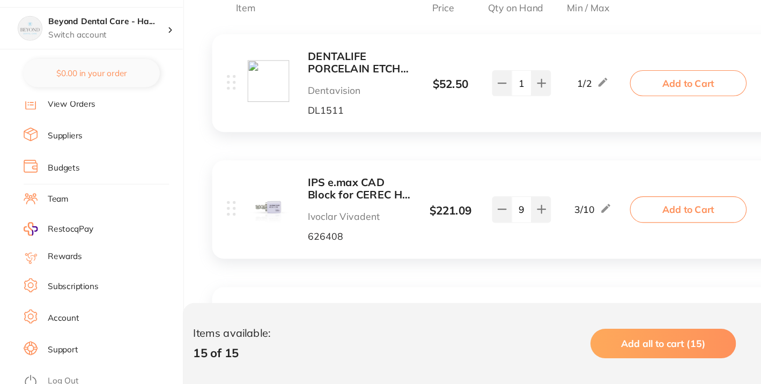
scroll to position [235, 0]
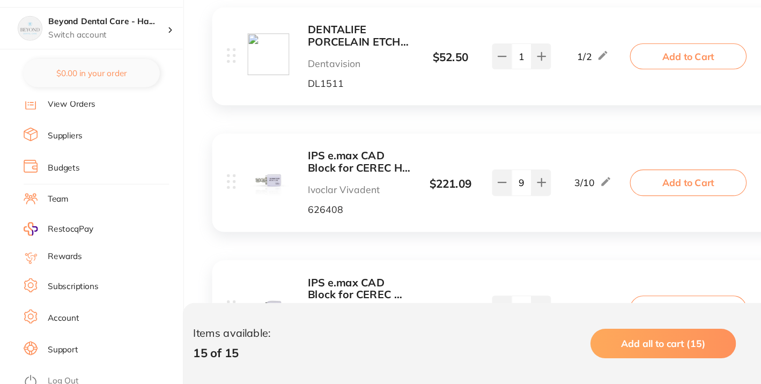
click at [317, 182] on b "IPS e.max CAD Block for CEREC HT C14 A2 / 5" at bounding box center [327, 182] width 93 height 22
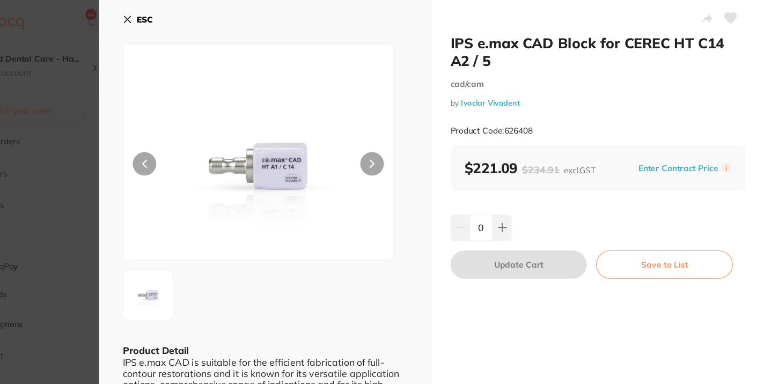
click at [179, 12] on div "ESC Product Detail IPS e.max CAD is suitable for the efficient fabrication of f…" at bounding box center [310, 226] width 303 height 452
click at [186, 17] on icon at bounding box center [185, 18] width 6 height 6
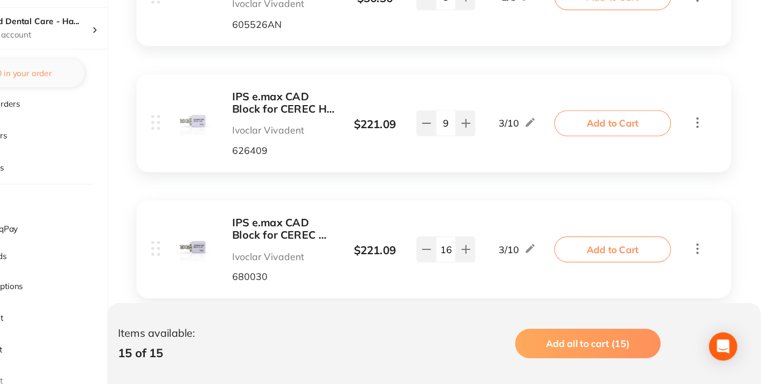
scroll to position [766, 0]
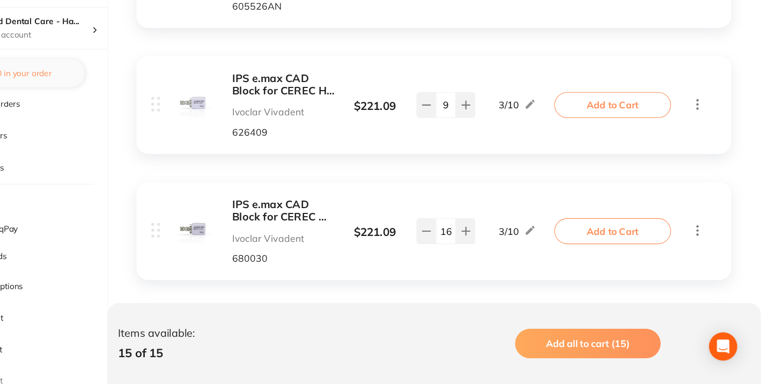
click at [330, 225] on b "IPS e.max CAD Block for CEREC MT C14 A3 / 5" at bounding box center [327, 226] width 93 height 22
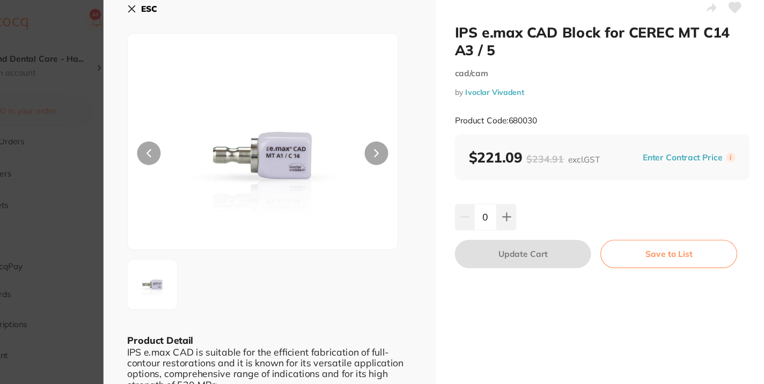
scroll to position [2, 0]
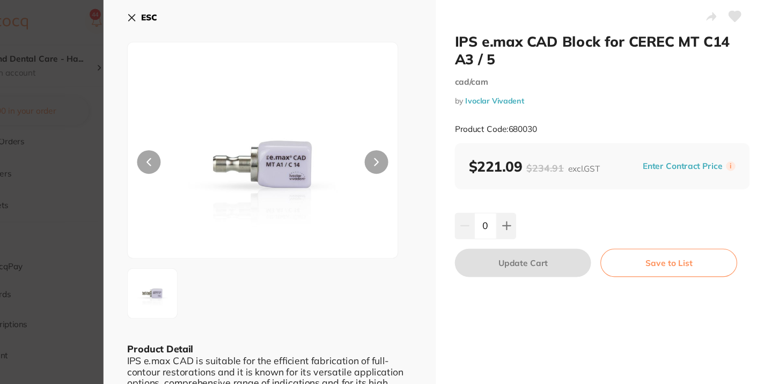
click at [519, 41] on h2 "IPS e.max CAD Block for CEREC MT C14 A3 / 5" at bounding box center [613, 46] width 268 height 32
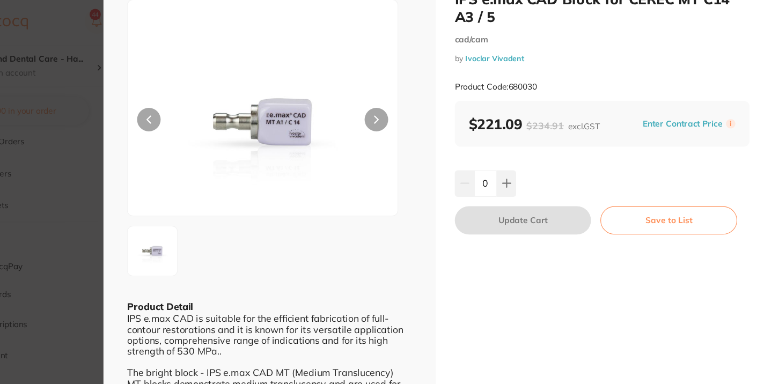
scroll to position [38, 0]
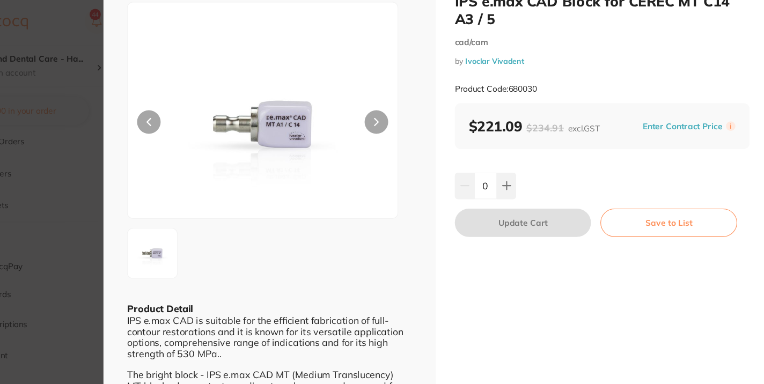
click at [654, 211] on button "Save to List" at bounding box center [673, 203] width 124 height 26
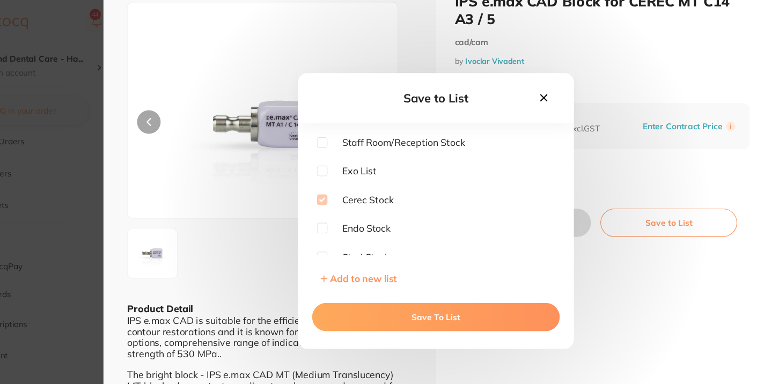
click at [561, 90] on icon at bounding box center [559, 89] width 6 height 6
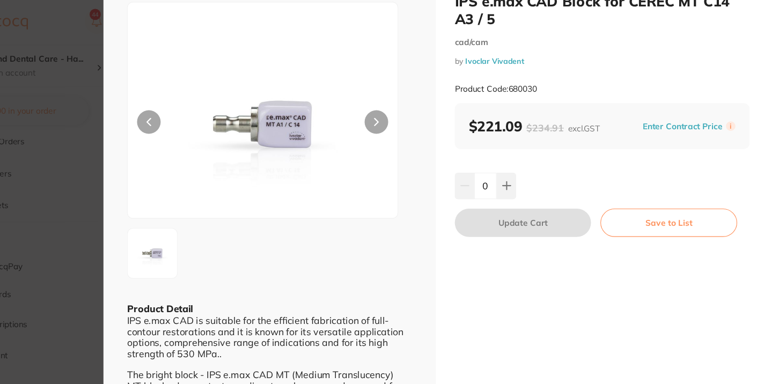
scroll to position [0, 0]
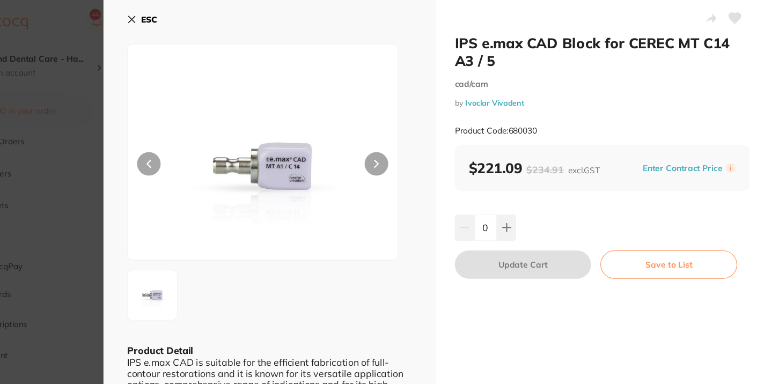
click at [185, 15] on icon at bounding box center [184, 17] width 9 height 9
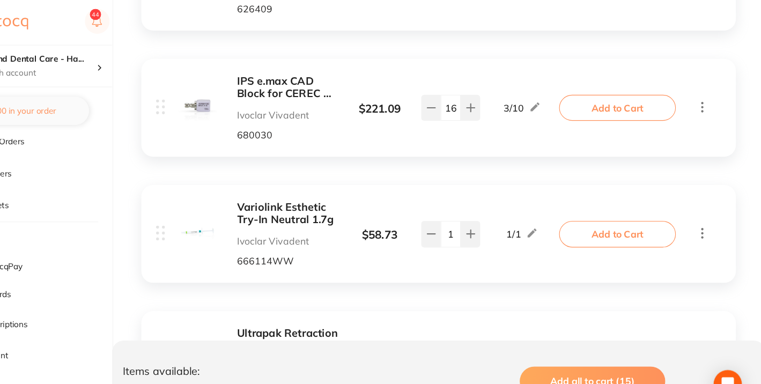
scroll to position [867, 0]
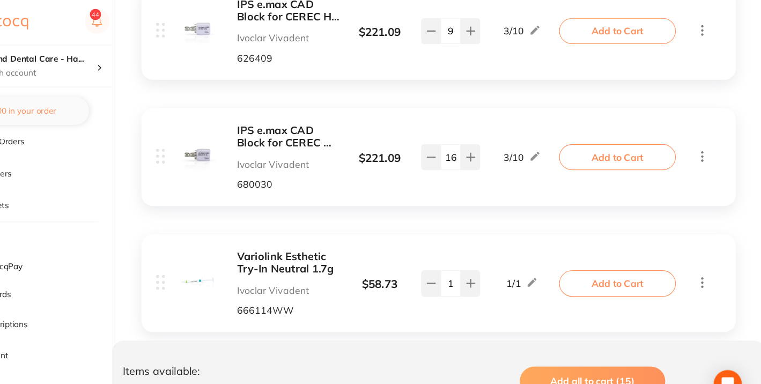
click at [334, 127] on b "IPS e.max CAD Block for CEREC MT C14 A3 / 5" at bounding box center [327, 125] width 93 height 22
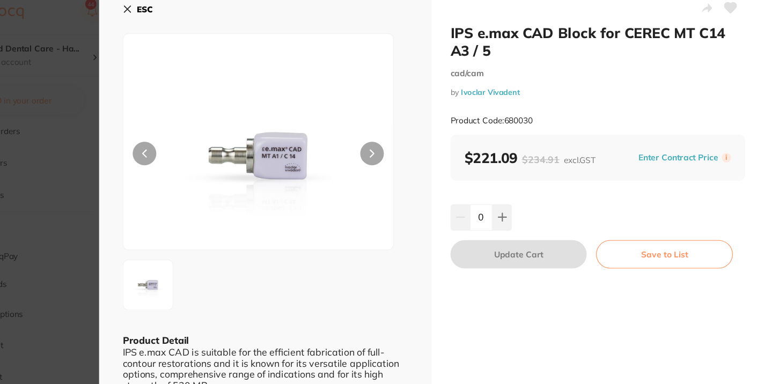
drag, startPoint x: 479, startPoint y: 35, endPoint x: 540, endPoint y: 65, distance: 67.7
click at [540, 65] on div "IPS e.max CAD Block for CEREC MT C14 A3 / 5 cad/cam by Ivoclar Vivadent Product…" at bounding box center [613, 81] width 268 height 101
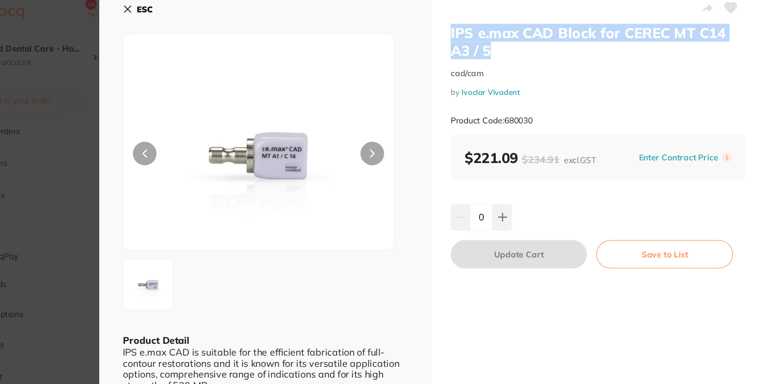
drag, startPoint x: 513, startPoint y: 56, endPoint x: 471, endPoint y: 35, distance: 46.5
click at [471, 35] on div "IPS e.max CAD Block for CEREC MT C14 A3 / 5 cad/cam by Ivoclar Vivadent Product…" at bounding box center [612, 211] width 303 height 423
copy h2 "IPS e.max CAD Block for CEREC MT C14 A3 / 5"
click at [182, 18] on icon at bounding box center [184, 17] width 9 height 9
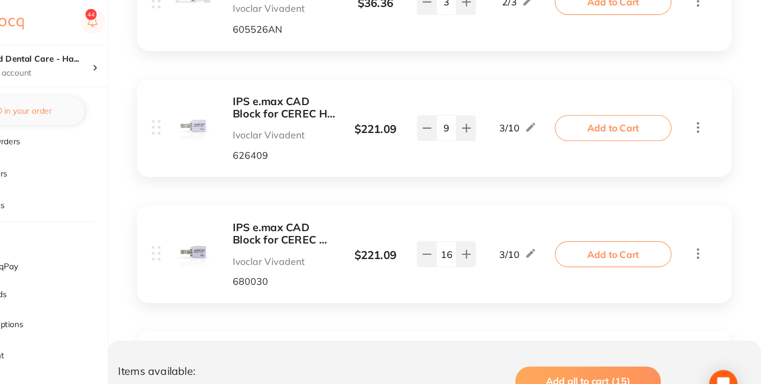
scroll to position [117, 0]
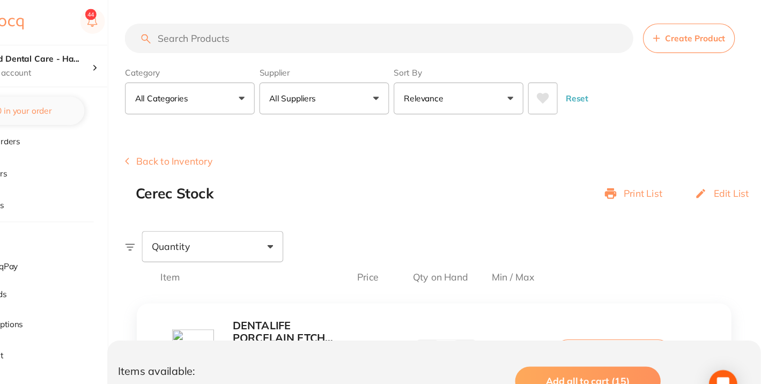
click at [277, 39] on input "search" at bounding box center [413, 34] width 463 height 27
paste input "IPS e.max CAD Block for CEREC MT C14 A3 / 5"
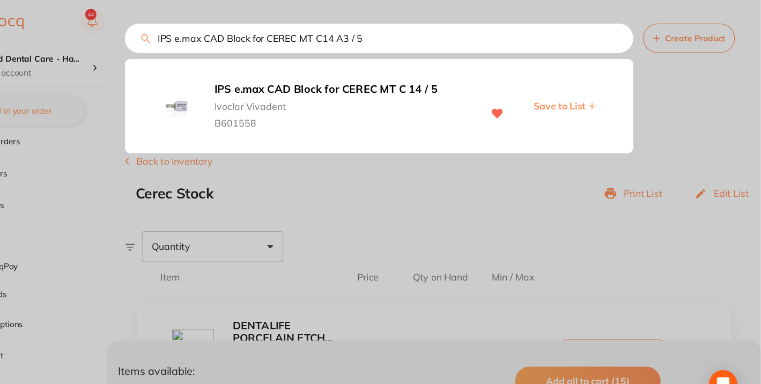
click at [385, 34] on input "IPS e.max CAD Block for CEREC MT C14 A3 / 5" at bounding box center [413, 34] width 463 height 27
type input "IPS e.max CAD Block for CEREC MT C14 A3.5 / 5"
click at [405, 83] on b "IPS e.max CAD Block for CEREC MT C 14 / 5" at bounding box center [381, 81] width 234 height 11
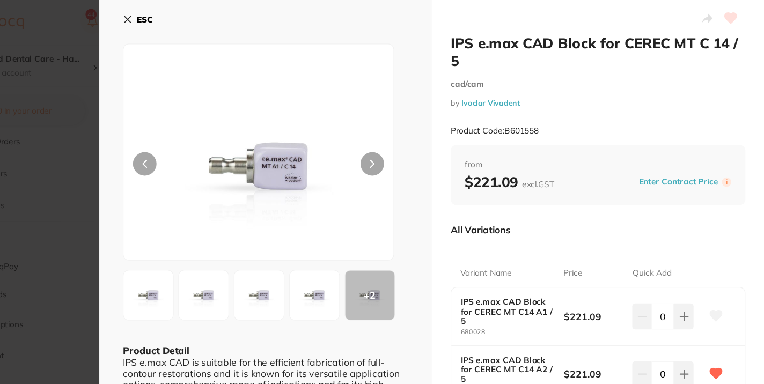
click at [182, 12] on button "ESC" at bounding box center [193, 18] width 27 height 18
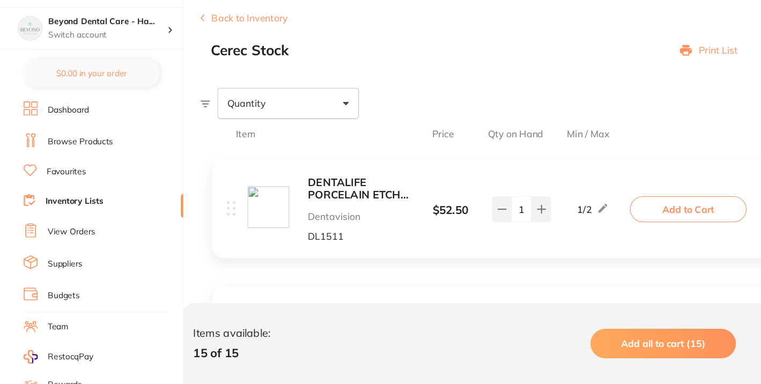
click at [68, 220] on link "Inventory Lists" at bounding box center [67, 217] width 53 height 11
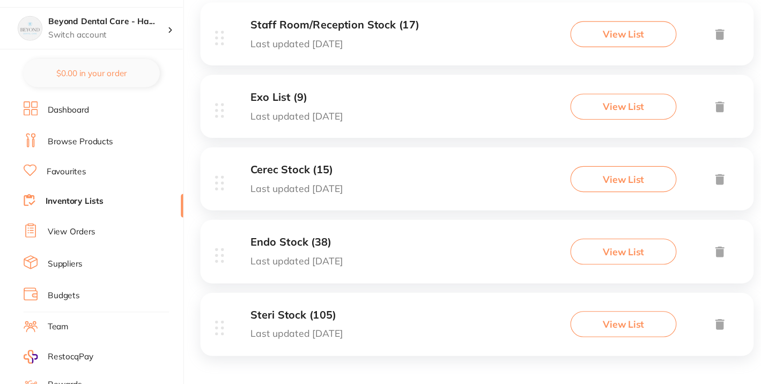
click at [291, 121] on h3 "Exo List (9)" at bounding box center [270, 122] width 84 height 11
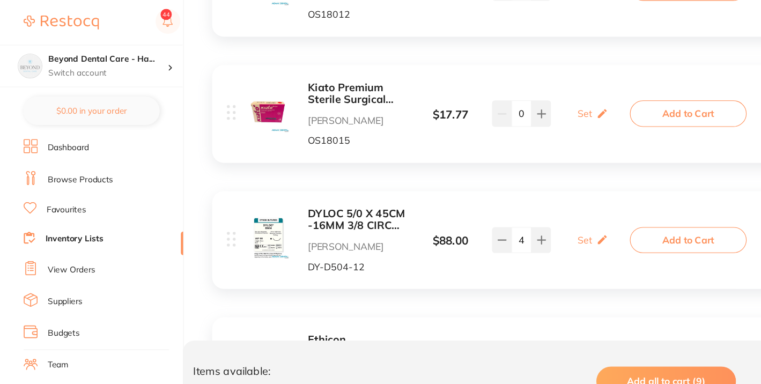
click at [305, 82] on b "Kiato Premium Sterile Surgical Blades 100/pk Size 15" at bounding box center [327, 85] width 93 height 22
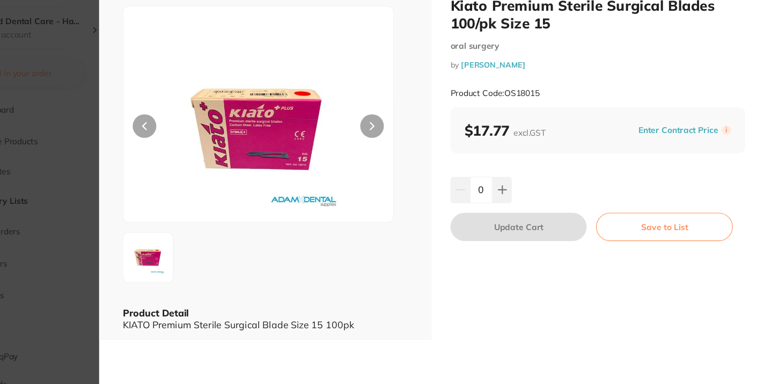
click at [503, 206] on input "0" at bounding box center [506, 207] width 20 height 24
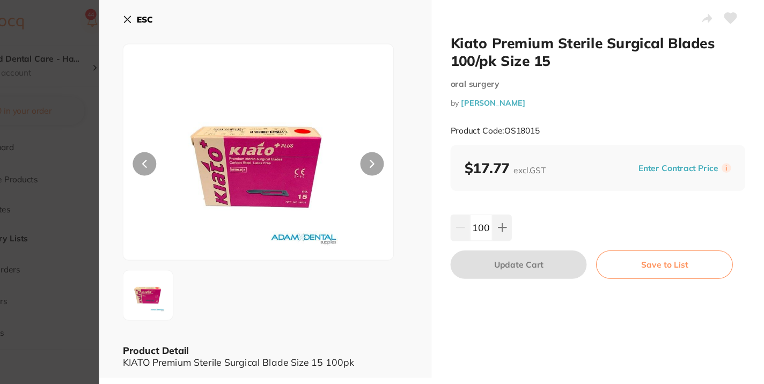
type input "100"
click at [184, 20] on icon at bounding box center [184, 17] width 9 height 9
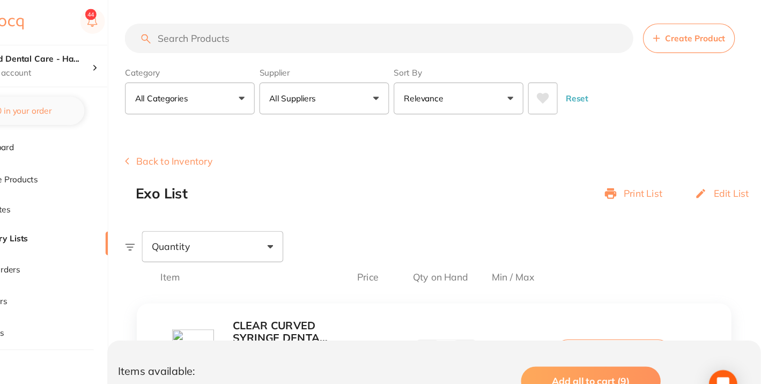
click at [203, 151] on button "Back to Inventory" at bounding box center [222, 147] width 80 height 10
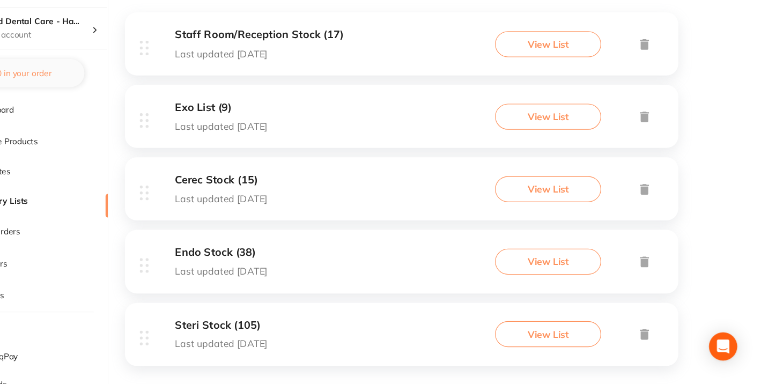
scroll to position [190, 0]
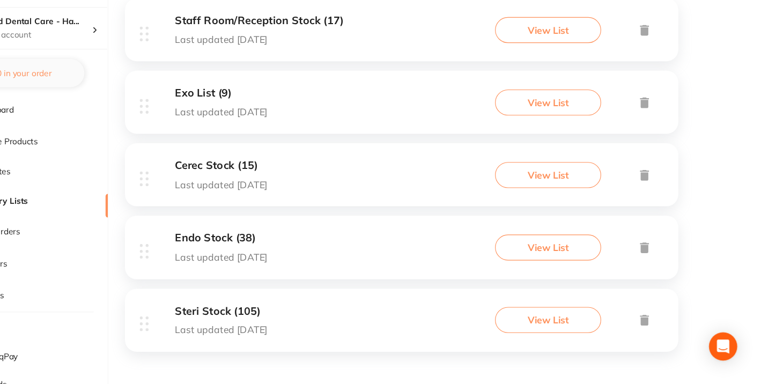
click at [283, 249] on h3 "Endo Stock (38)" at bounding box center [270, 251] width 84 height 11
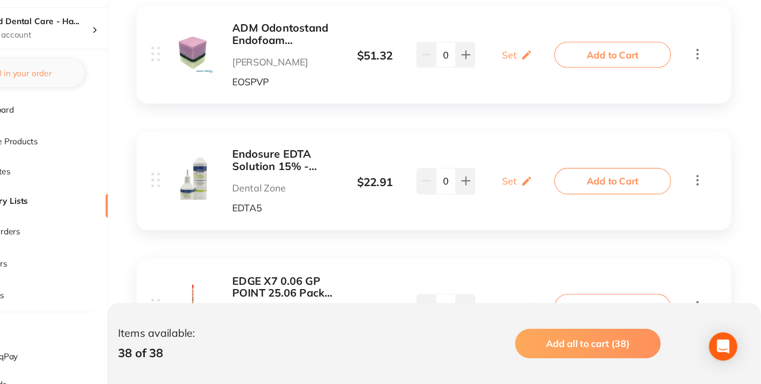
scroll to position [239, 0]
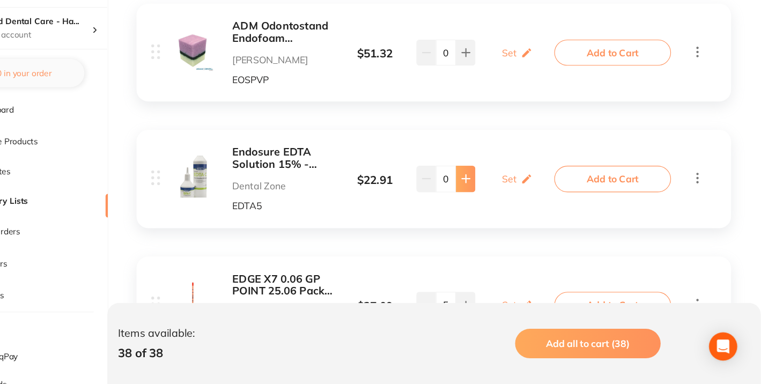
click at [495, 200] on icon at bounding box center [493, 197] width 9 height 9
type input "1"
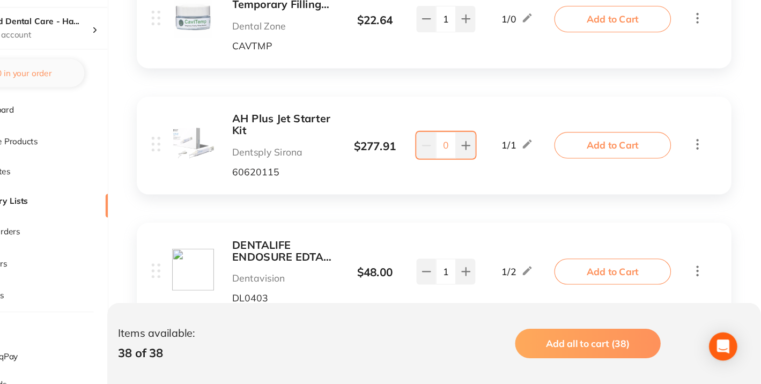
scroll to position [4076, 0]
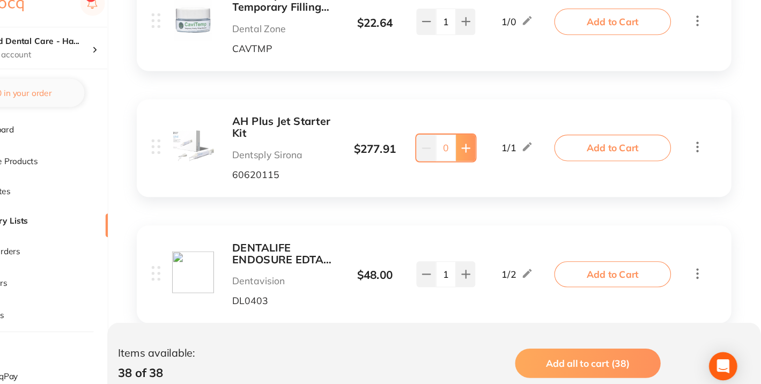
click at [492, 146] on button at bounding box center [493, 151] width 18 height 24
type input "1"
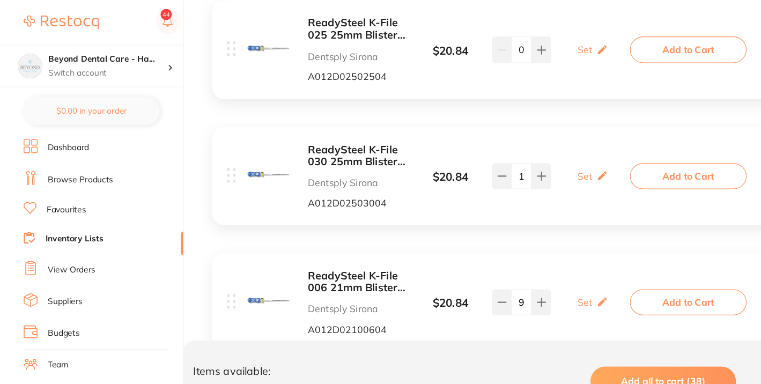
scroll to position [2621, 0]
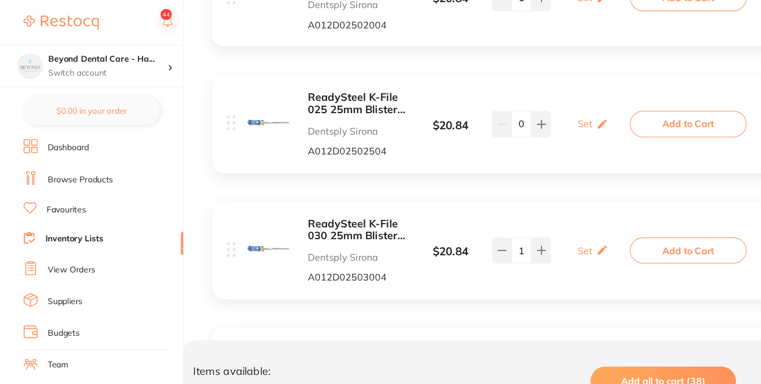
click at [72, 215] on link "Inventory Lists" at bounding box center [67, 217] width 53 height 11
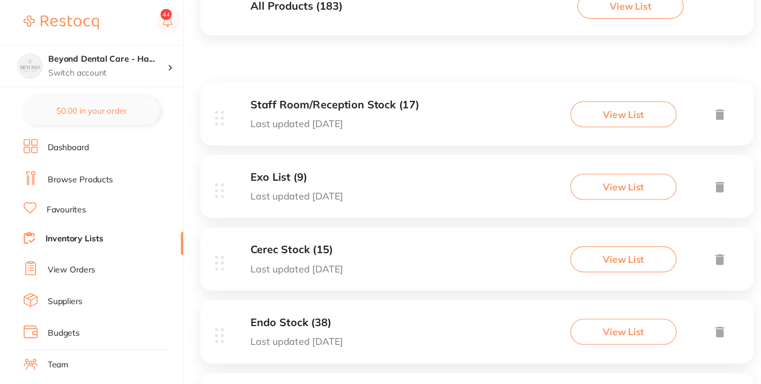
scroll to position [57, 0]
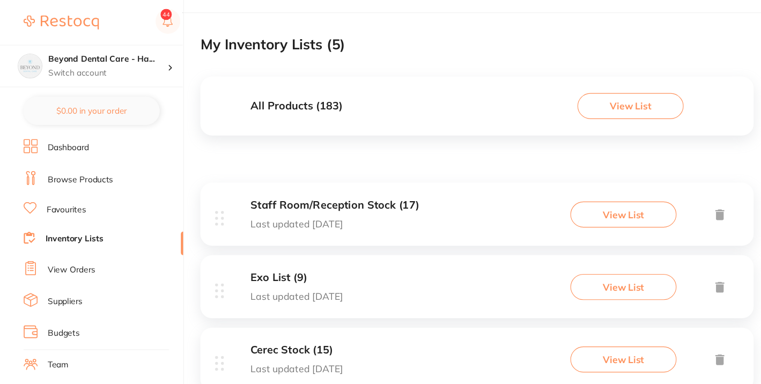
click at [293, 183] on h3 "Staff Room/Reception Stock (17)" at bounding box center [304, 186] width 153 height 11
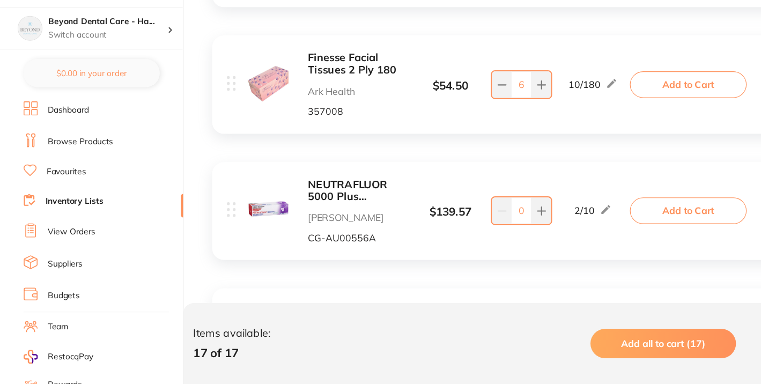
scroll to position [1138, 0]
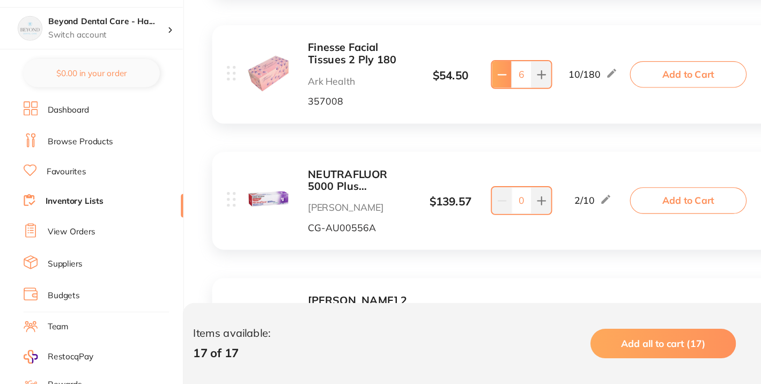
click at [455, 100] on icon at bounding box center [457, 102] width 9 height 9
type input "5"
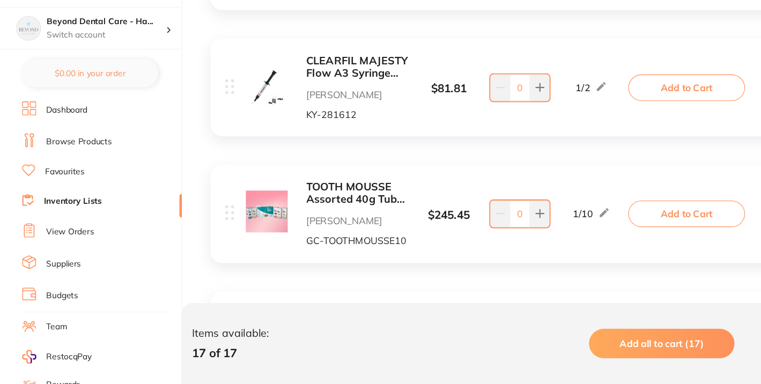
scroll to position [1718, 0]
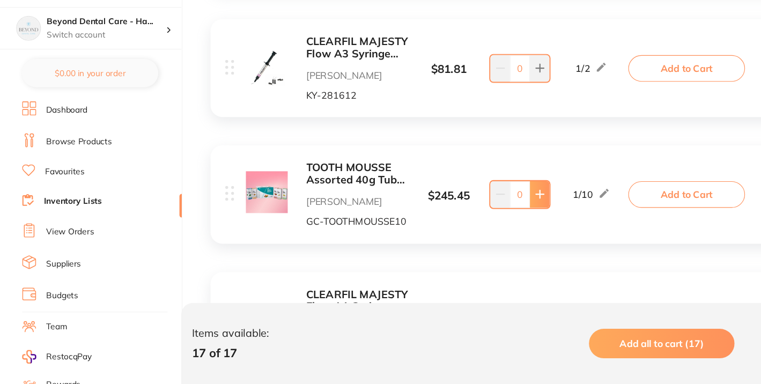
click at [493, 210] on icon at bounding box center [492, 211] width 7 height 7
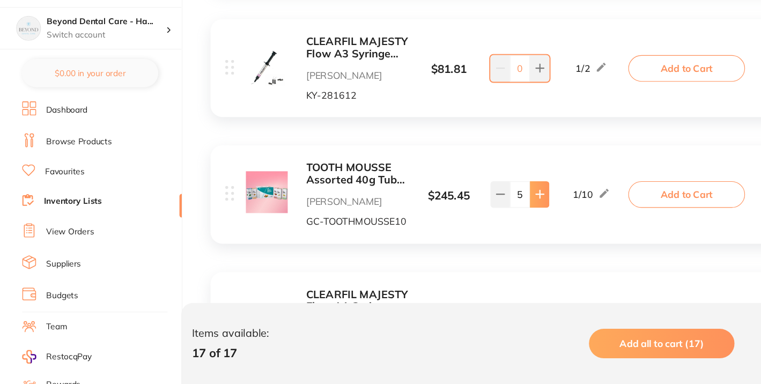
click at [493, 210] on icon at bounding box center [492, 211] width 7 height 7
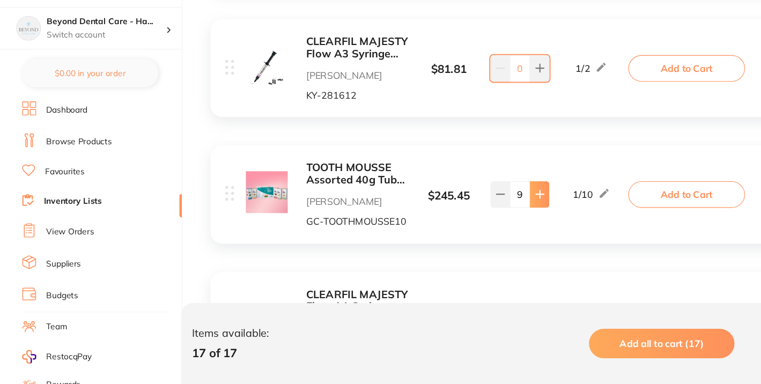
type input "10"
